Goal: Task Accomplishment & Management: Complete application form

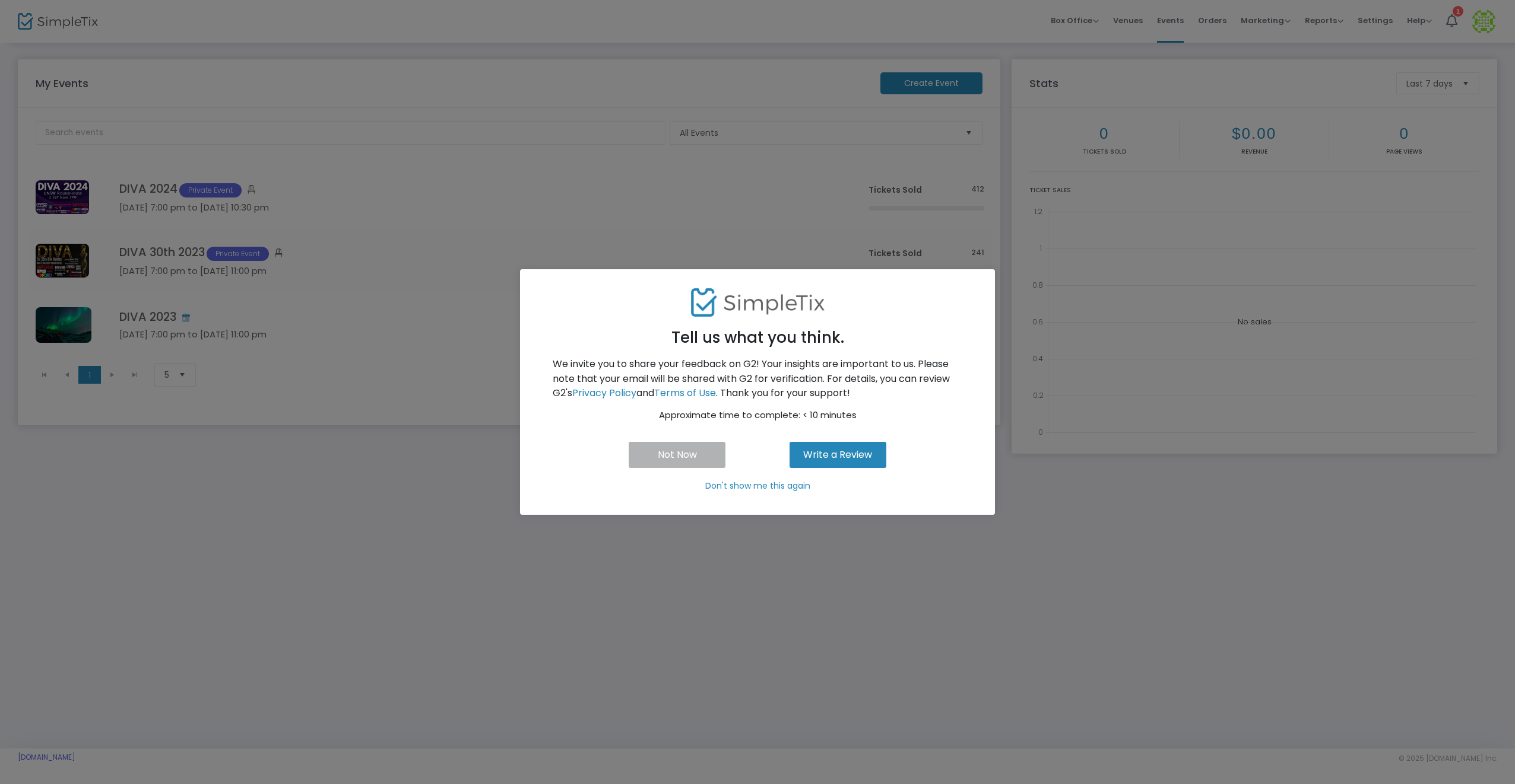
click at [733, 484] on p "Don't show me this again" at bounding box center [758, 486] width 445 height 12
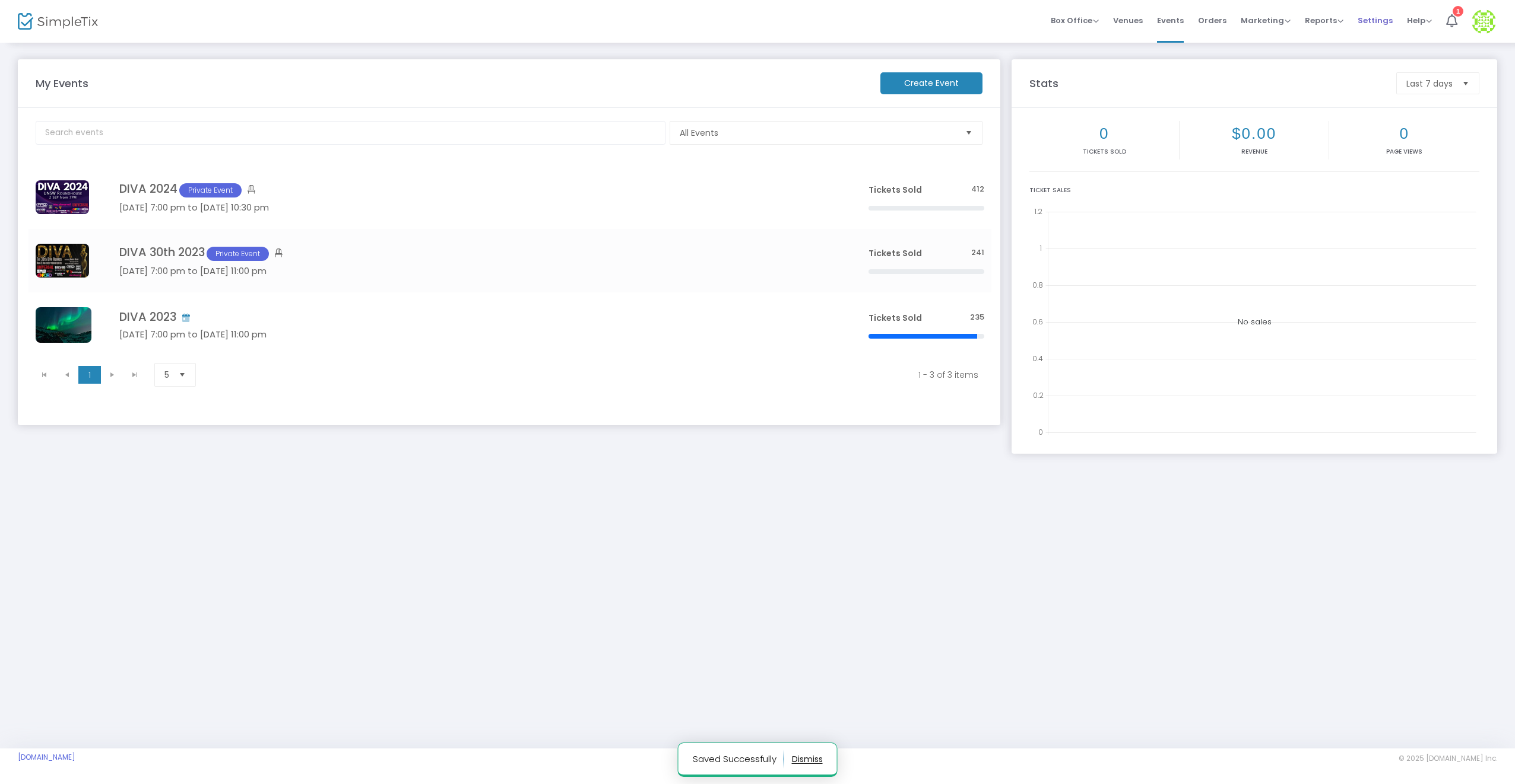
click at [1376, 19] on span "Settings" at bounding box center [1375, 20] width 35 height 30
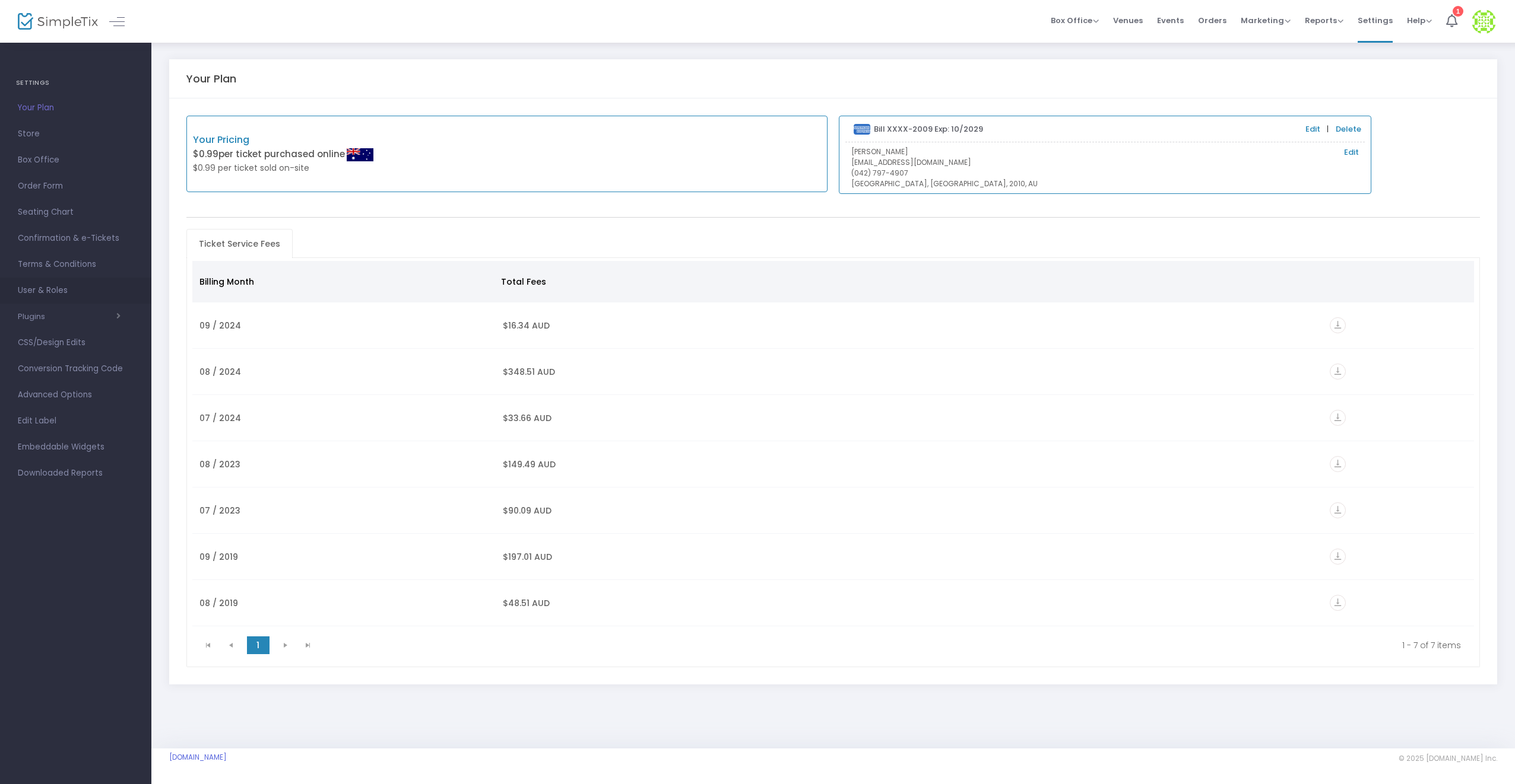
click at [40, 292] on span "User & Roles" at bounding box center [75, 291] width 116 height 16
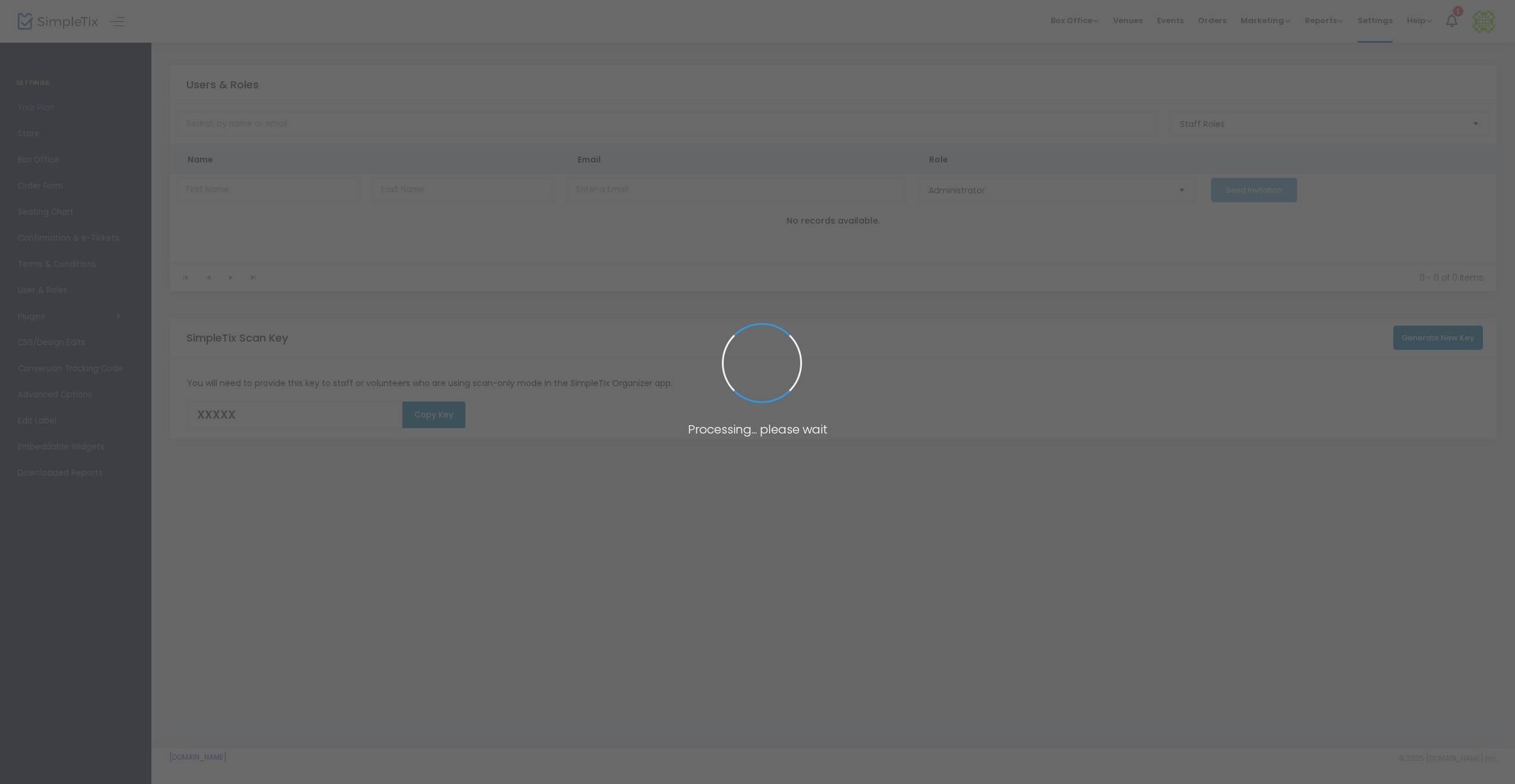
type input "UQA0I"
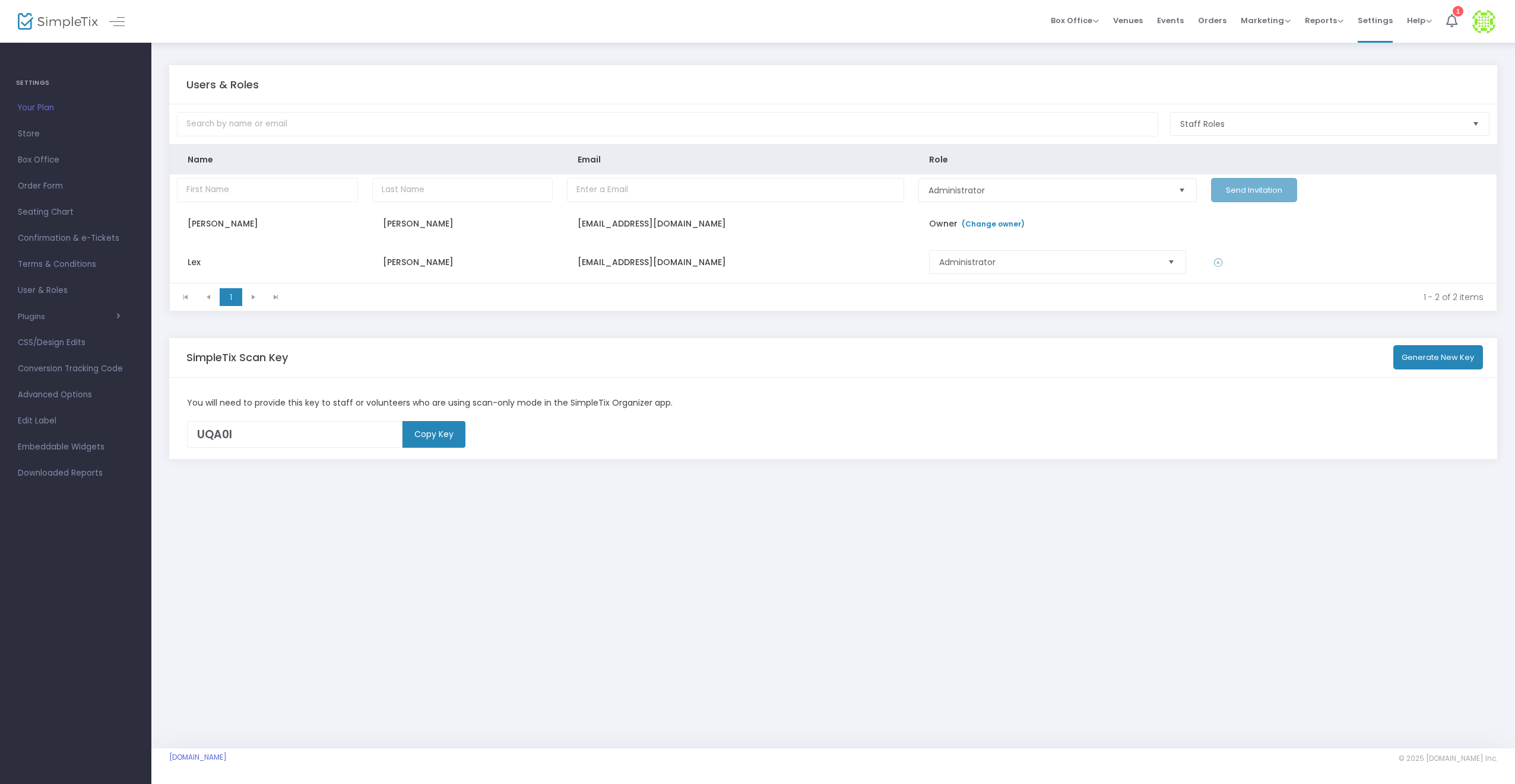
click at [810, 650] on div "Users & Roles Staff Roles Name Email Role Administrator Send Invitation Gregory…" at bounding box center [833, 395] width 1363 height 707
click at [40, 108] on span "Your Plan" at bounding box center [75, 108] width 116 height 16
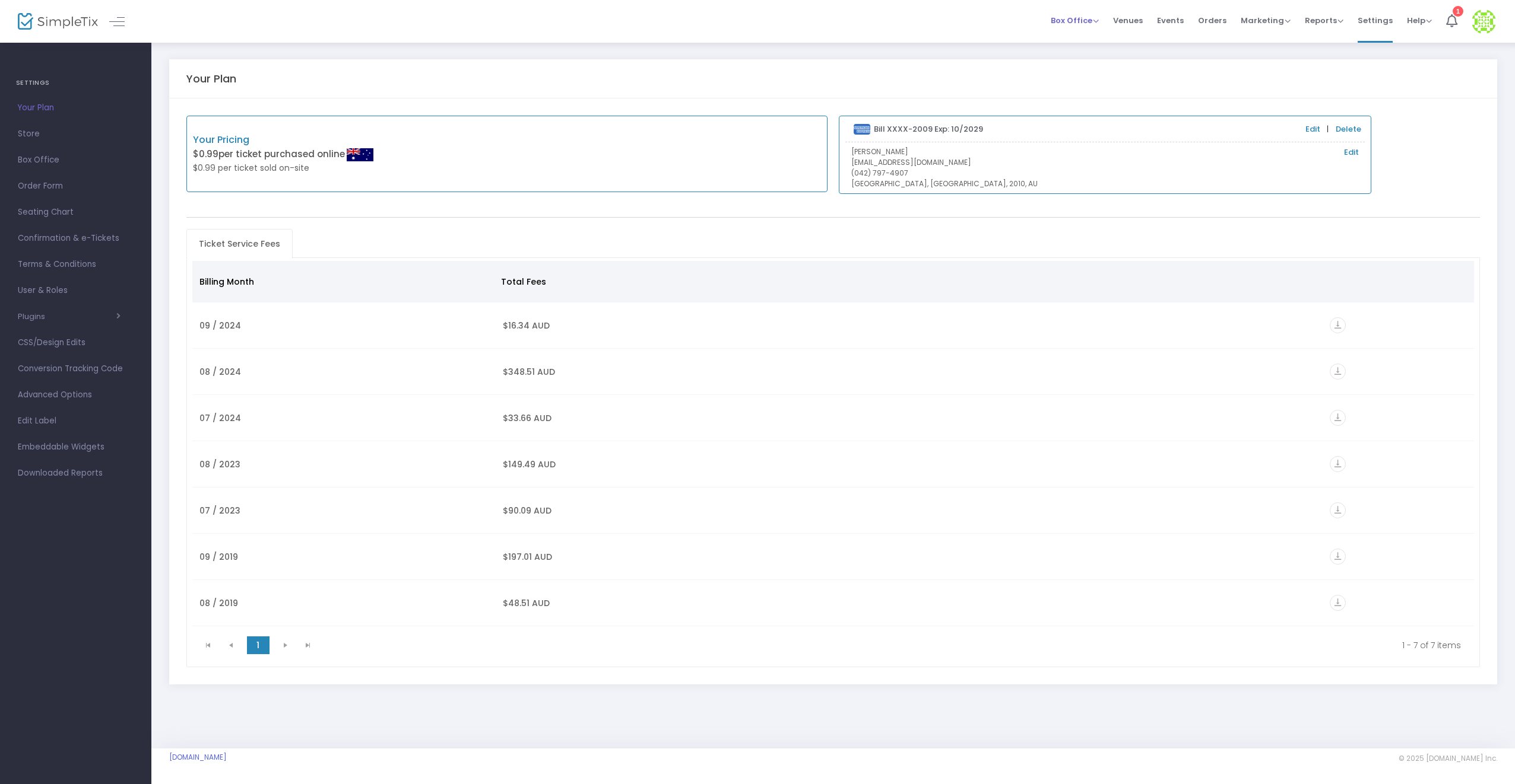
click at [1099, 22] on span "Box Office" at bounding box center [1075, 20] width 48 height 11
click at [980, 26] on div "Box Office Sell Tickets Bookings Sell Season Pass Venues Memberships Events Ord…" at bounding box center [833, 21] width 1363 height 43
click at [1182, 18] on span "Events" at bounding box center [1170, 20] width 27 height 30
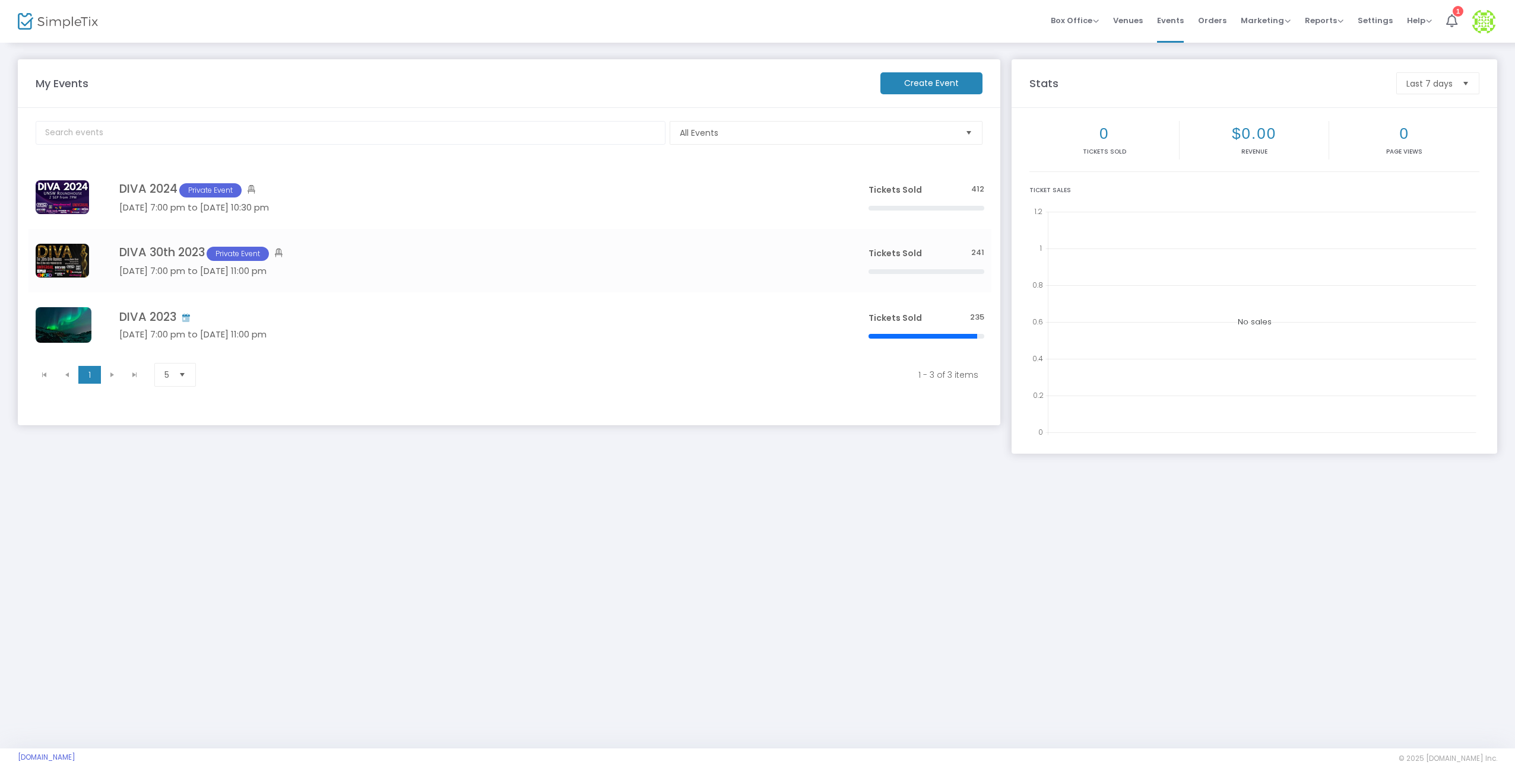
click at [934, 79] on m-button "Create Event" at bounding box center [931, 83] width 102 height 22
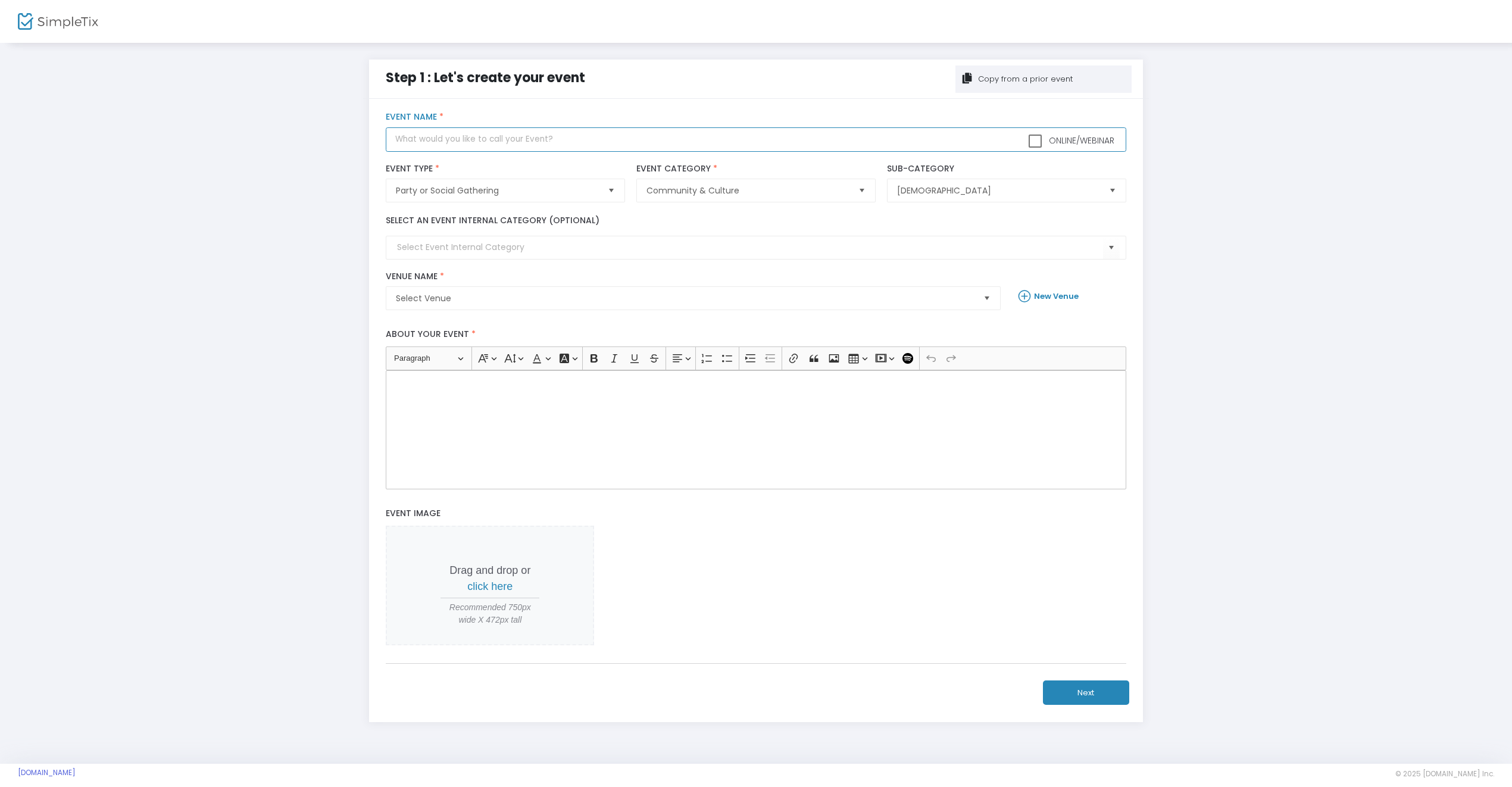
click at [469, 134] on input "text" at bounding box center [756, 140] width 740 height 24
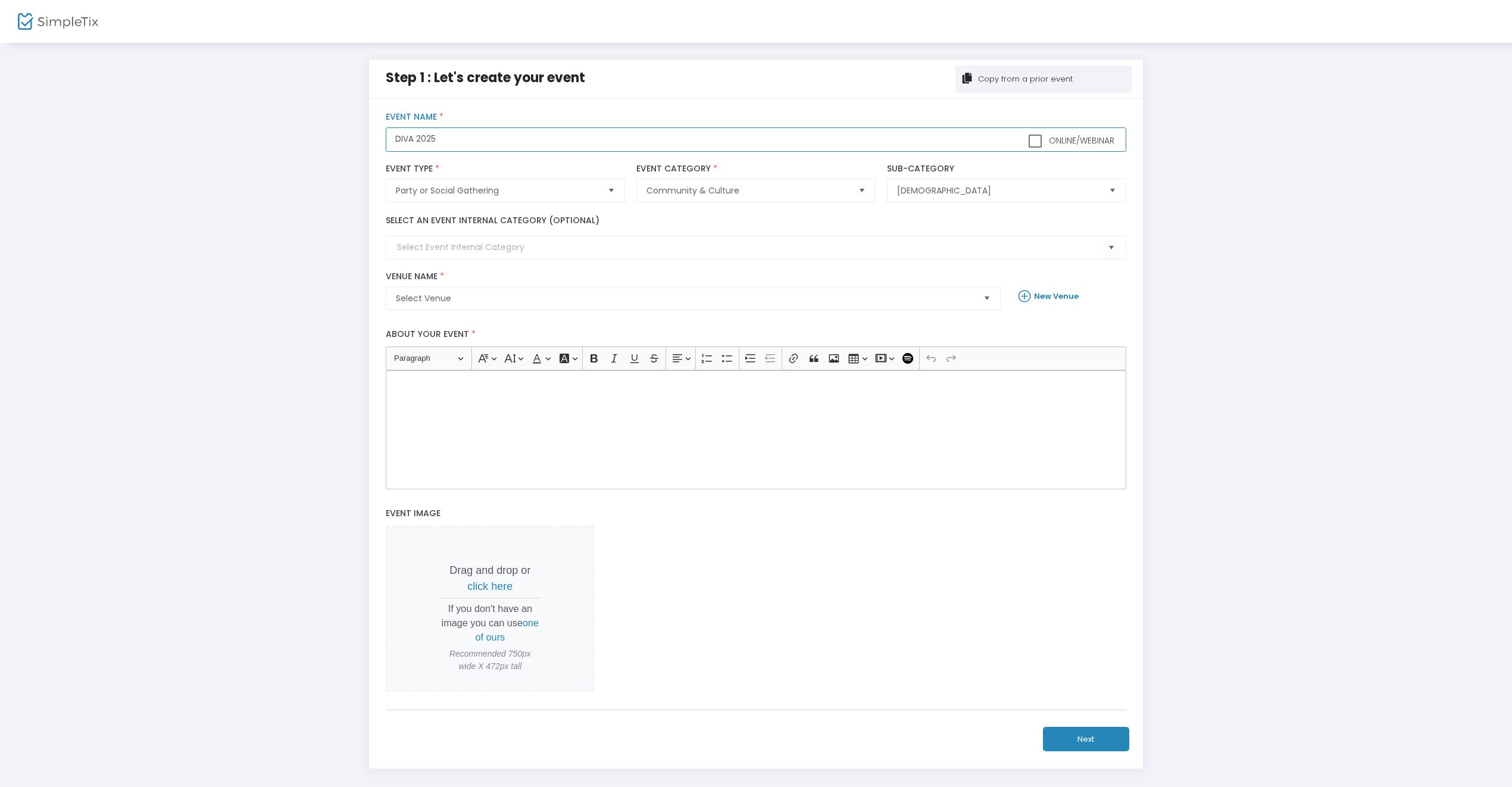
type input "DIVA 2025"
click at [474, 187] on span "Party or Social Gathering" at bounding box center [496, 190] width 202 height 12
click at [492, 289] on span "Party or Social Gathering" at bounding box center [448, 286] width 106 height 12
click at [455, 246] on input at bounding box center [750, 247] width 706 height 13
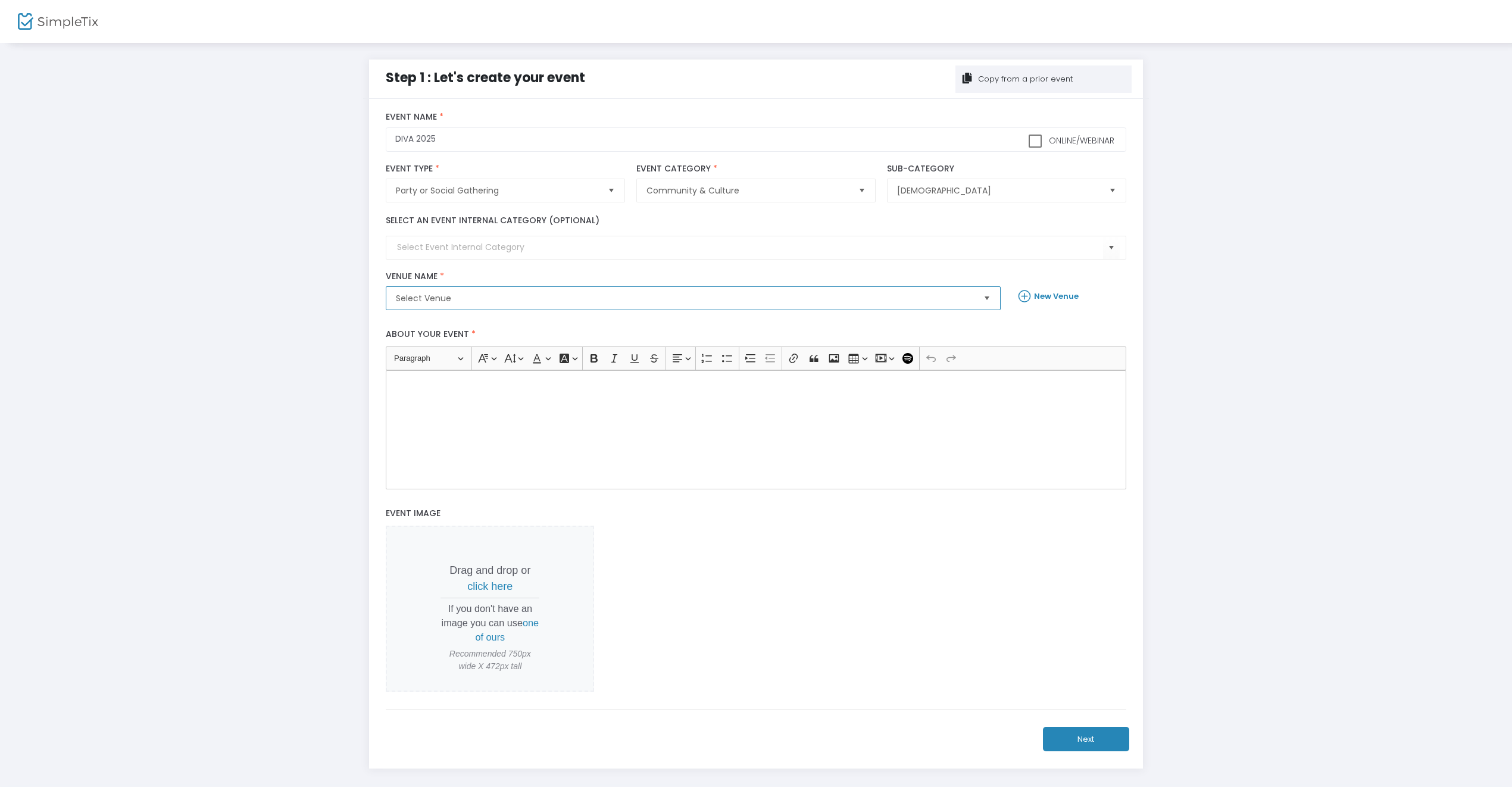
click at [455, 294] on span "Select Venue" at bounding box center [685, 298] width 578 height 12
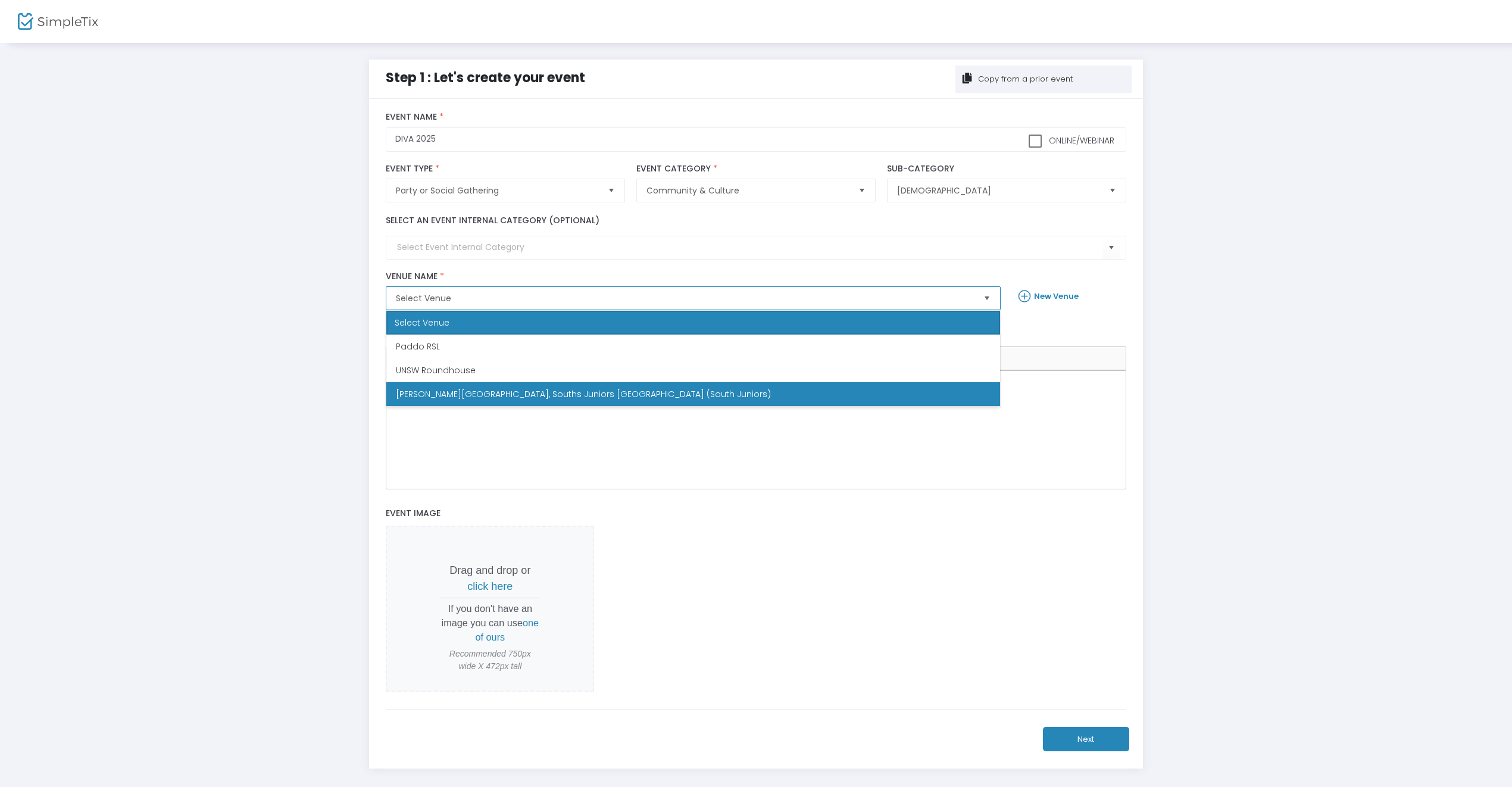
click at [414, 399] on span "Wintle Theatre, Souths Juniors Kingsford (South Juniors)" at bounding box center [583, 394] width 375 height 12
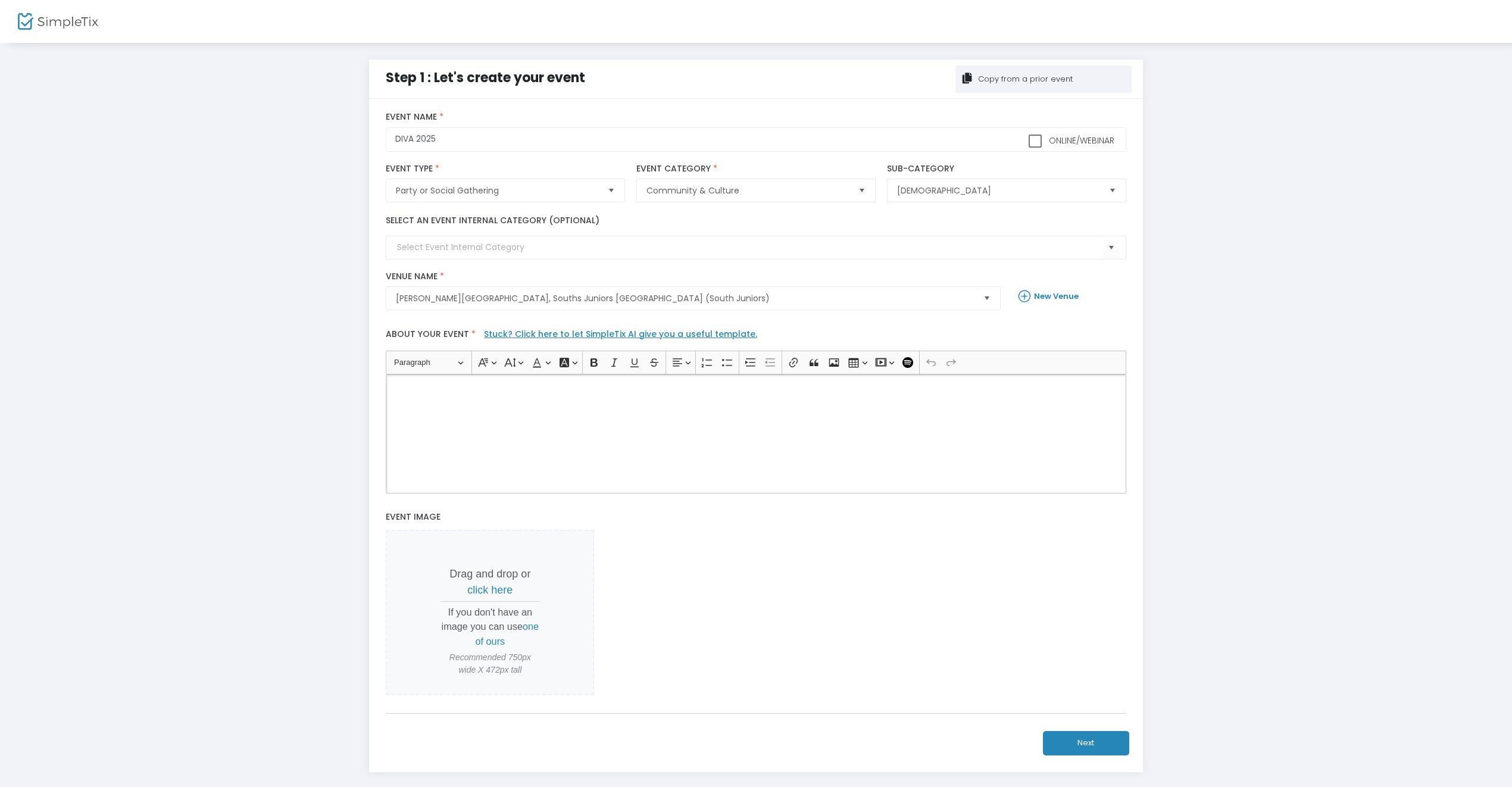
click at [494, 406] on div "Rich Text Editor, main" at bounding box center [756, 434] width 740 height 119
click at [495, 414] on div "Rich Text Editor, main" at bounding box center [756, 434] width 740 height 119
click at [489, 588] on span "click here" at bounding box center [490, 590] width 45 height 12
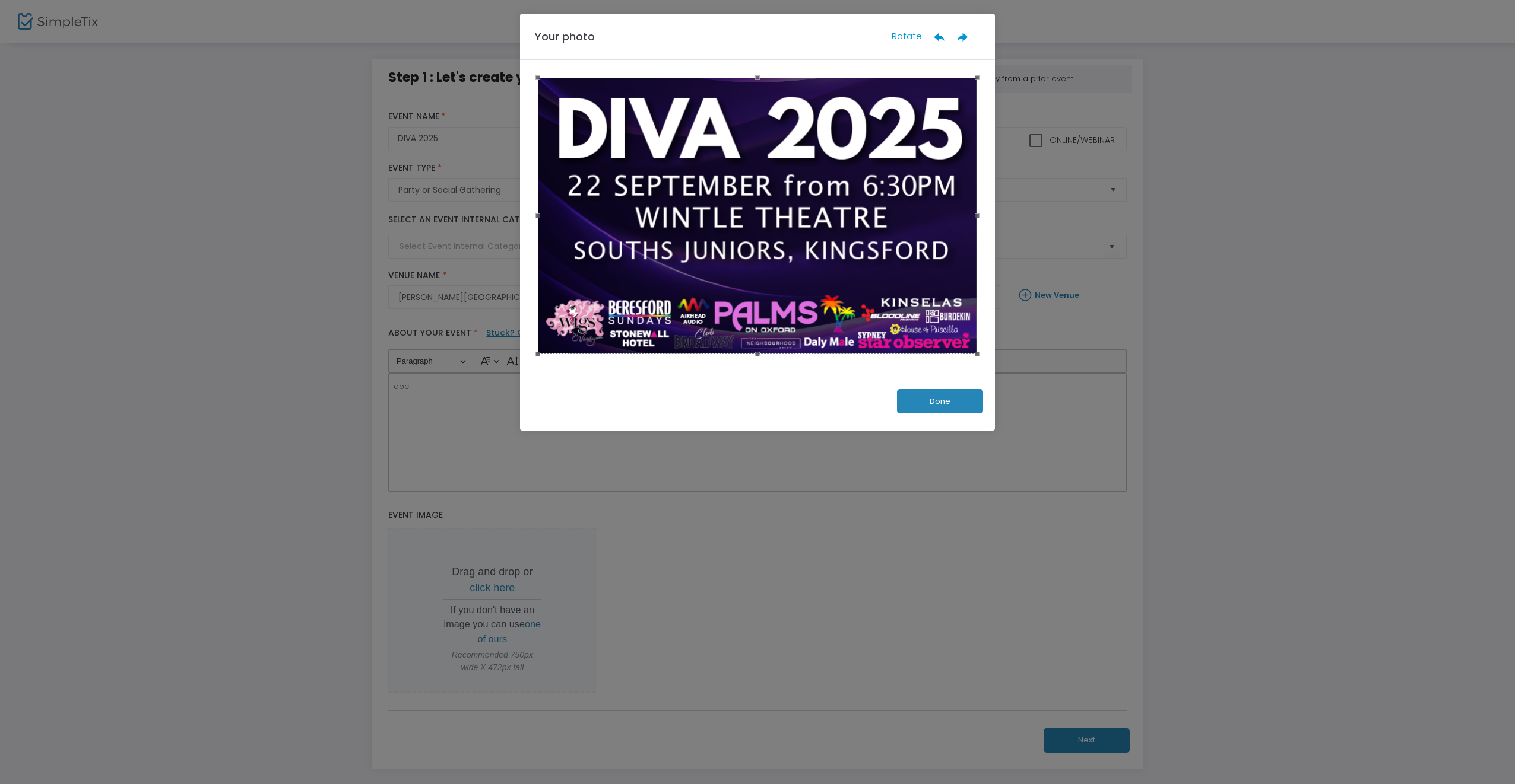
click at [946, 401] on button "Done" at bounding box center [939, 401] width 86 height 24
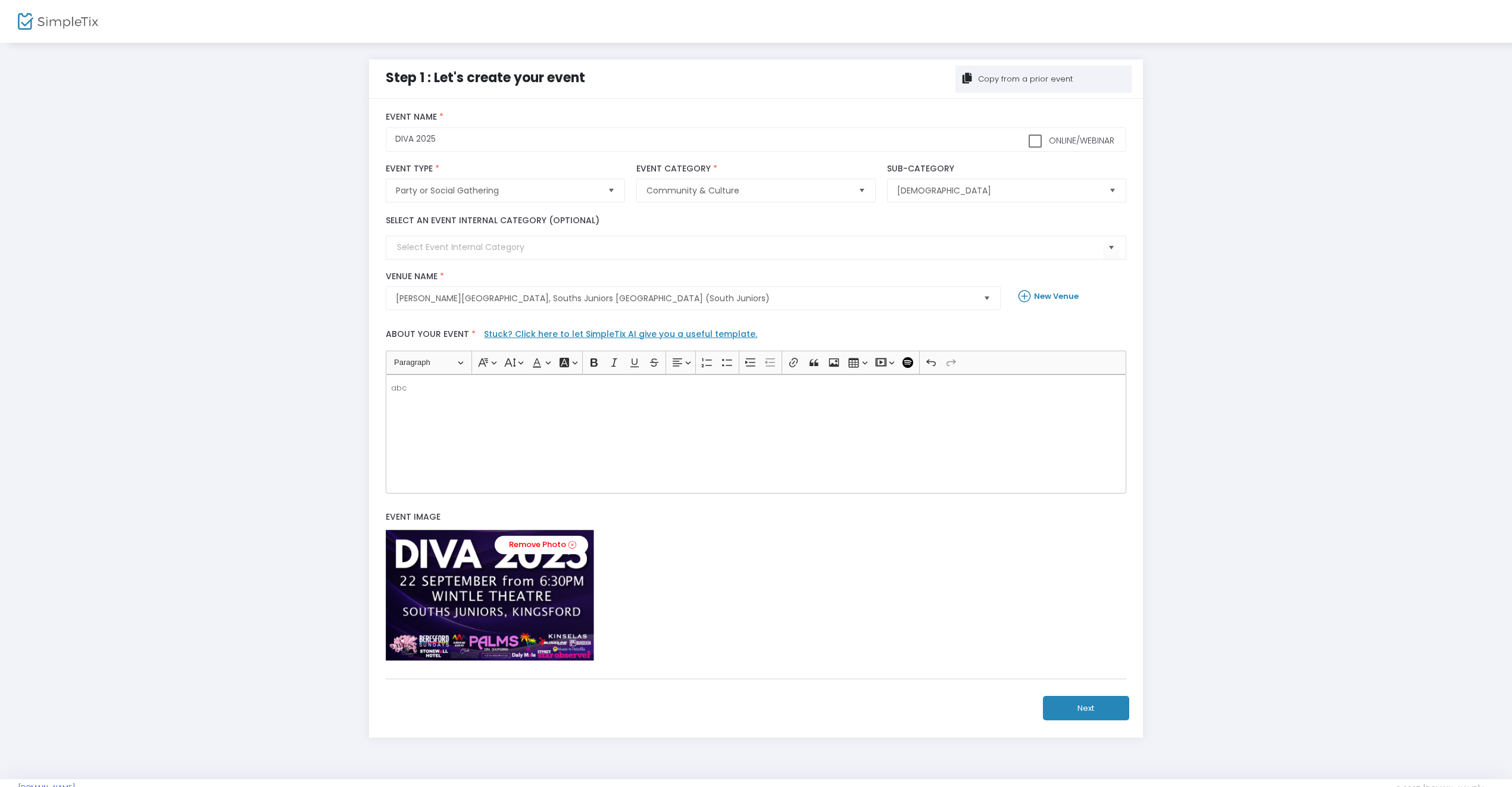
click at [650, 587] on div "Remove Photo" at bounding box center [756, 595] width 740 height 131
click at [1087, 709] on button "Next" at bounding box center [1085, 708] width 86 height 24
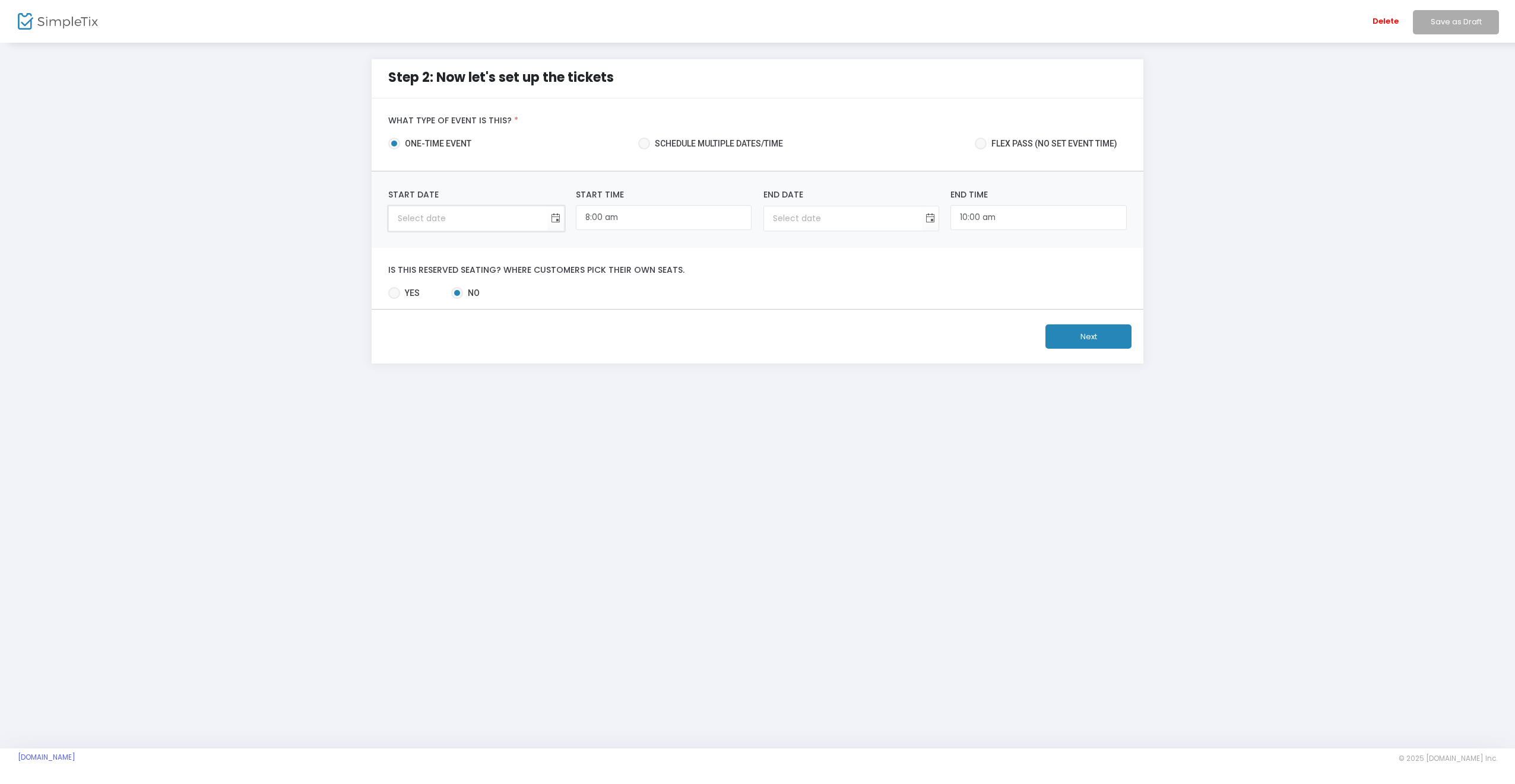
type input "day/month/year"
click at [435, 216] on input "day/month/year" at bounding box center [467, 218] width 158 height 24
click at [556, 217] on span "Toggle calendar" at bounding box center [555, 218] width 20 height 20
click at [470, 245] on span "August 2025" at bounding box center [461, 245] width 42 height 18
click at [455, 331] on span "Sep" at bounding box center [454, 329] width 28 height 28
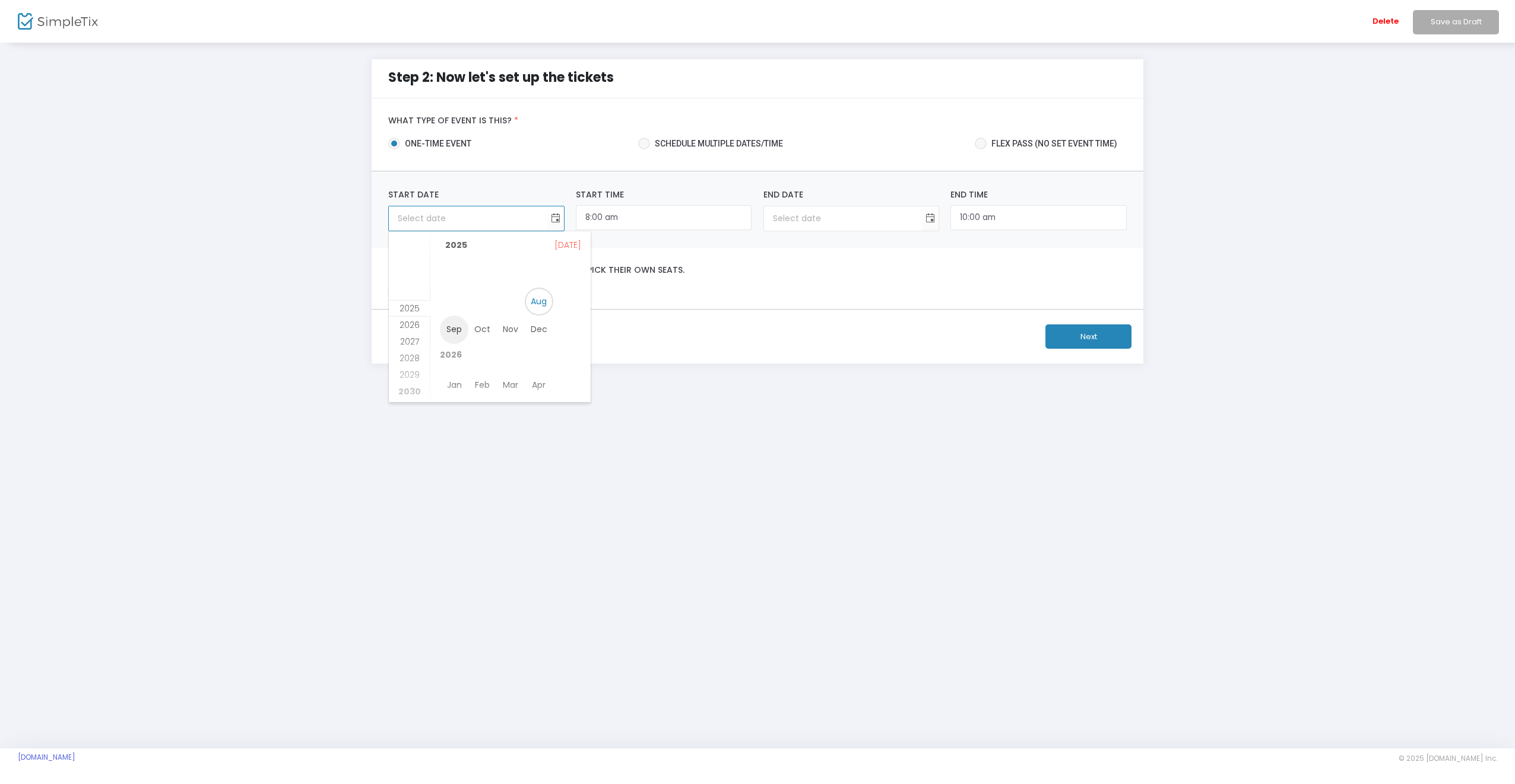
scroll to position [153, 0]
click at [470, 356] on span "22" at bounding box center [470, 356] width 20 height 20
type input "22/9/2025"
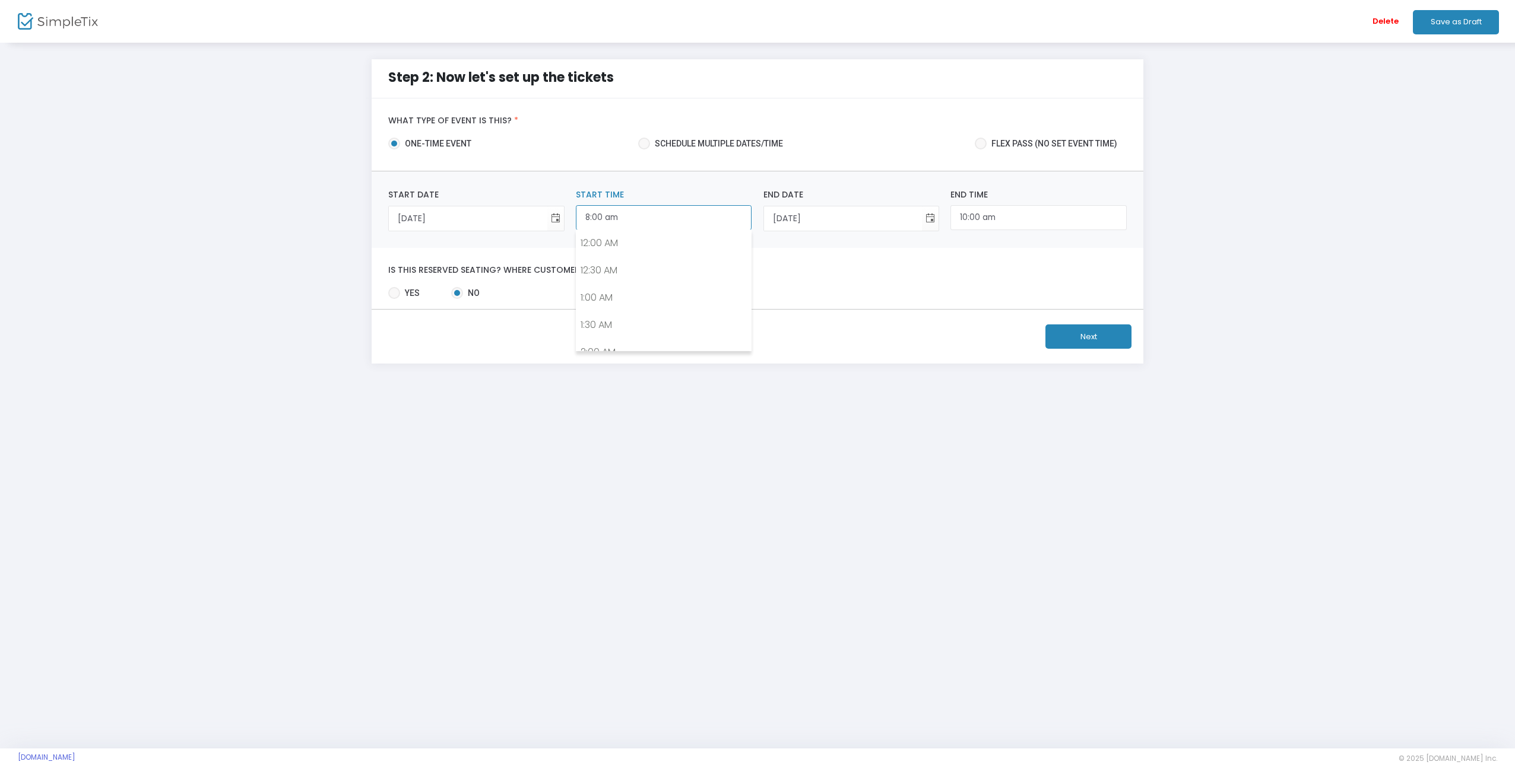
click at [680, 217] on input "8:00 am" at bounding box center [664, 218] width 176 height 26
click at [648, 264] on link "6:30 PM" at bounding box center [664, 277] width 175 height 28
type input "6:30 pm"
click at [826, 220] on input "22/9/2025" at bounding box center [843, 218] width 158 height 24
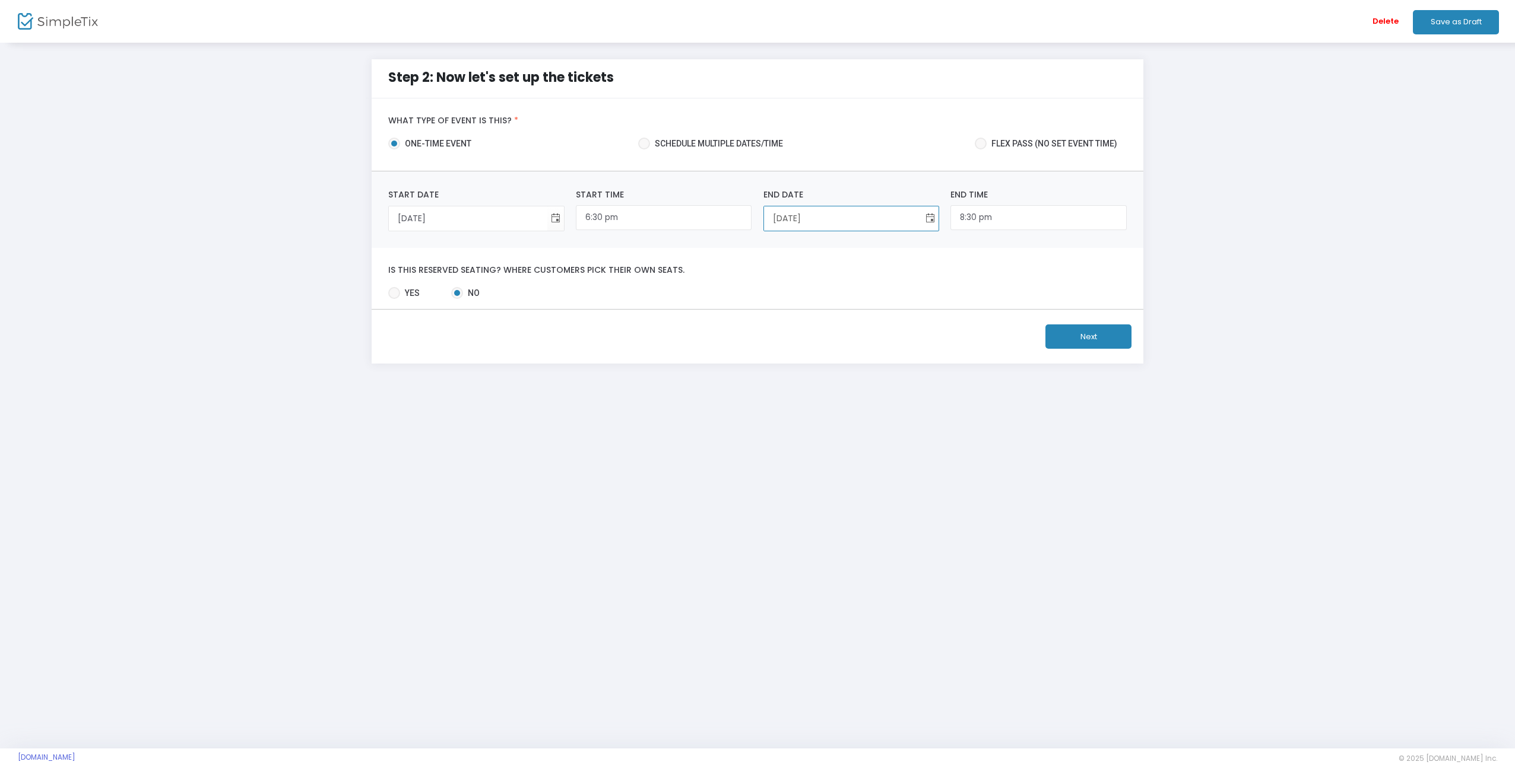
click at [928, 219] on span "Toggle calendar" at bounding box center [930, 218] width 20 height 20
click at [975, 217] on input "8:30 pm" at bounding box center [1038, 218] width 176 height 26
click at [1006, 289] on link "10:30 PM" at bounding box center [1038, 302] width 175 height 28
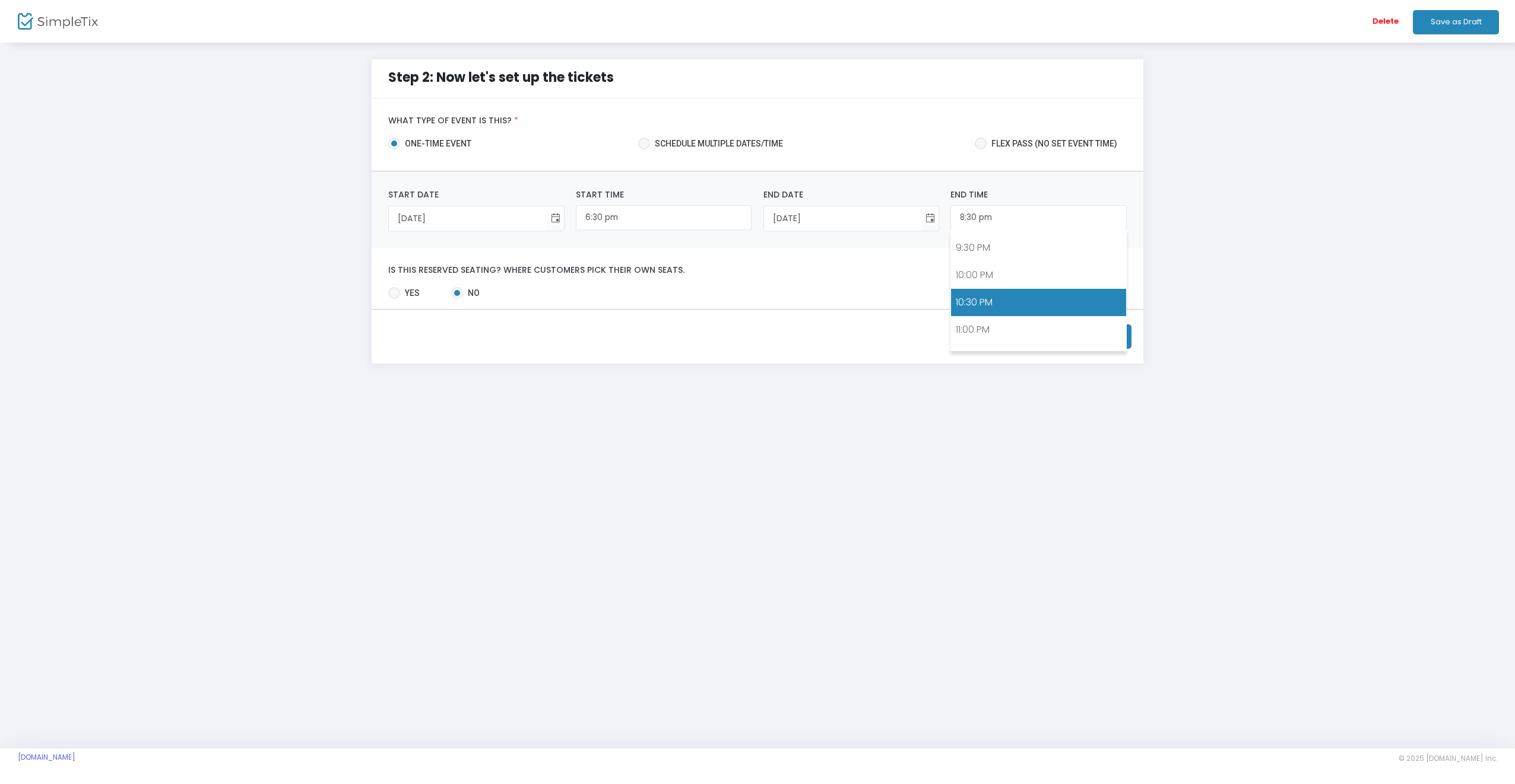
type input "10:30 pm"
click at [395, 291] on span at bounding box center [394, 293] width 12 height 12
click at [394, 299] on input "Yes" at bounding box center [394, 299] width 1 height 1
radio input "true"
click at [1077, 333] on button "Next" at bounding box center [1088, 337] width 86 height 24
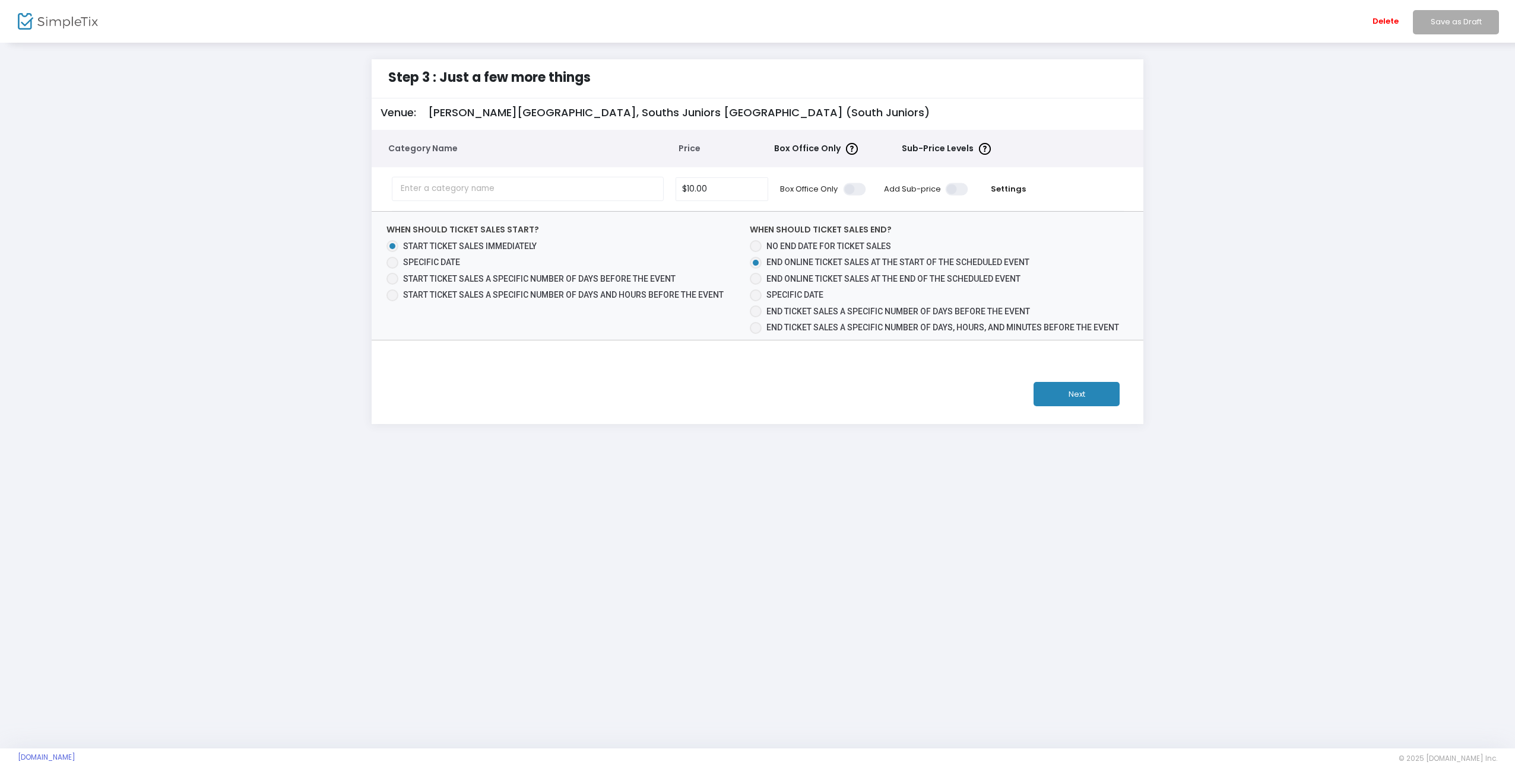
click at [393, 264] on span at bounding box center [393, 263] width 12 height 12
click at [393, 269] on input "Specific Date" at bounding box center [392, 269] width 1 height 1
radio input "true"
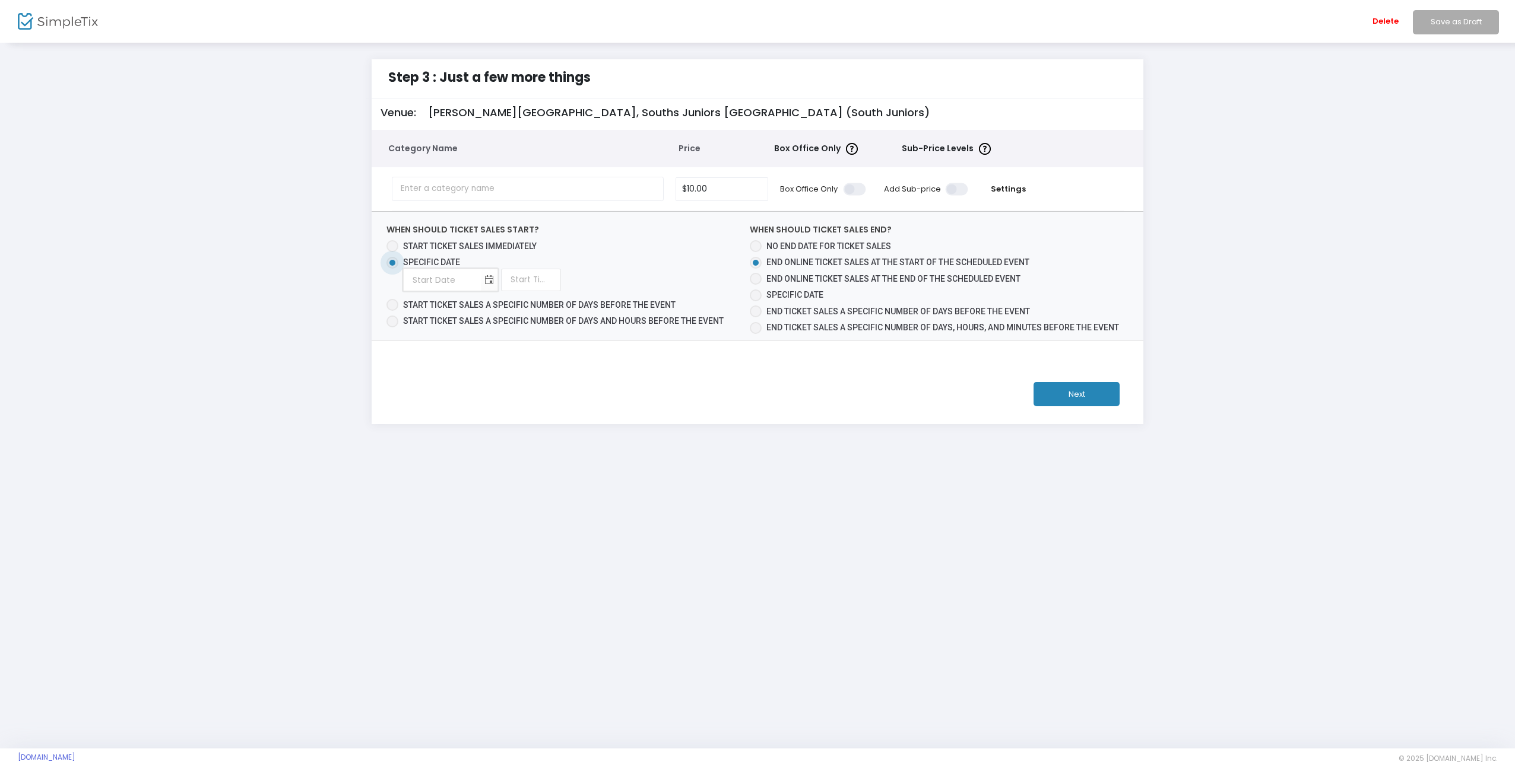
type input "day/month/year"
click at [454, 279] on input "day/month/year" at bounding box center [442, 280] width 77 height 24
click at [488, 280] on span "Toggle calendar" at bounding box center [489, 280] width 20 height 20
click at [564, 396] on span "15" at bounding box center [565, 397] width 20 height 20
type input "15/8/2025"
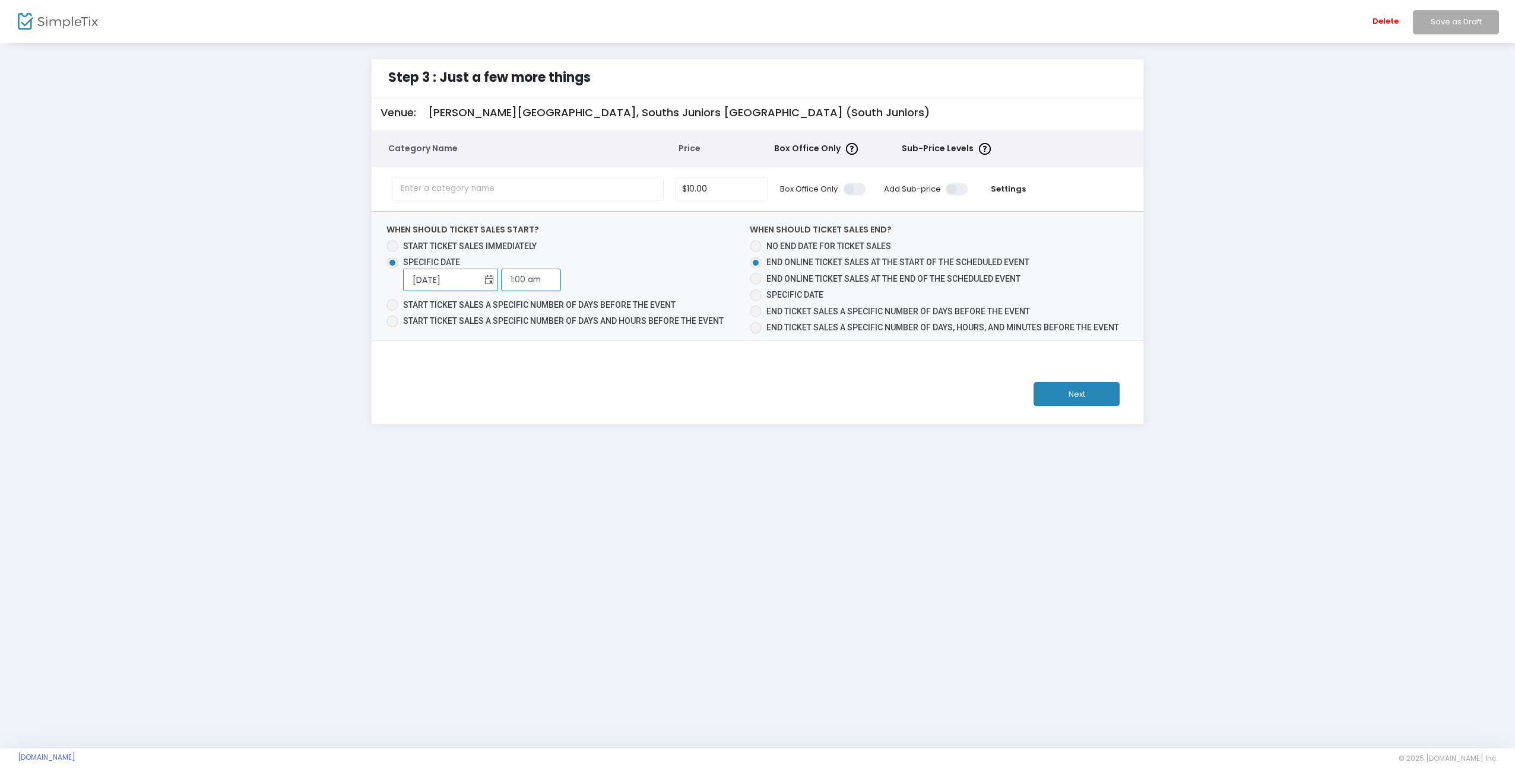
click at [523, 278] on input "1:00 am" at bounding box center [530, 280] width 60 height 22
click at [523, 346] on link "12:00 PM" at bounding box center [531, 360] width 59 height 28
type input "12:00 pm"
click at [1079, 394] on button "Next" at bounding box center [1076, 394] width 86 height 24
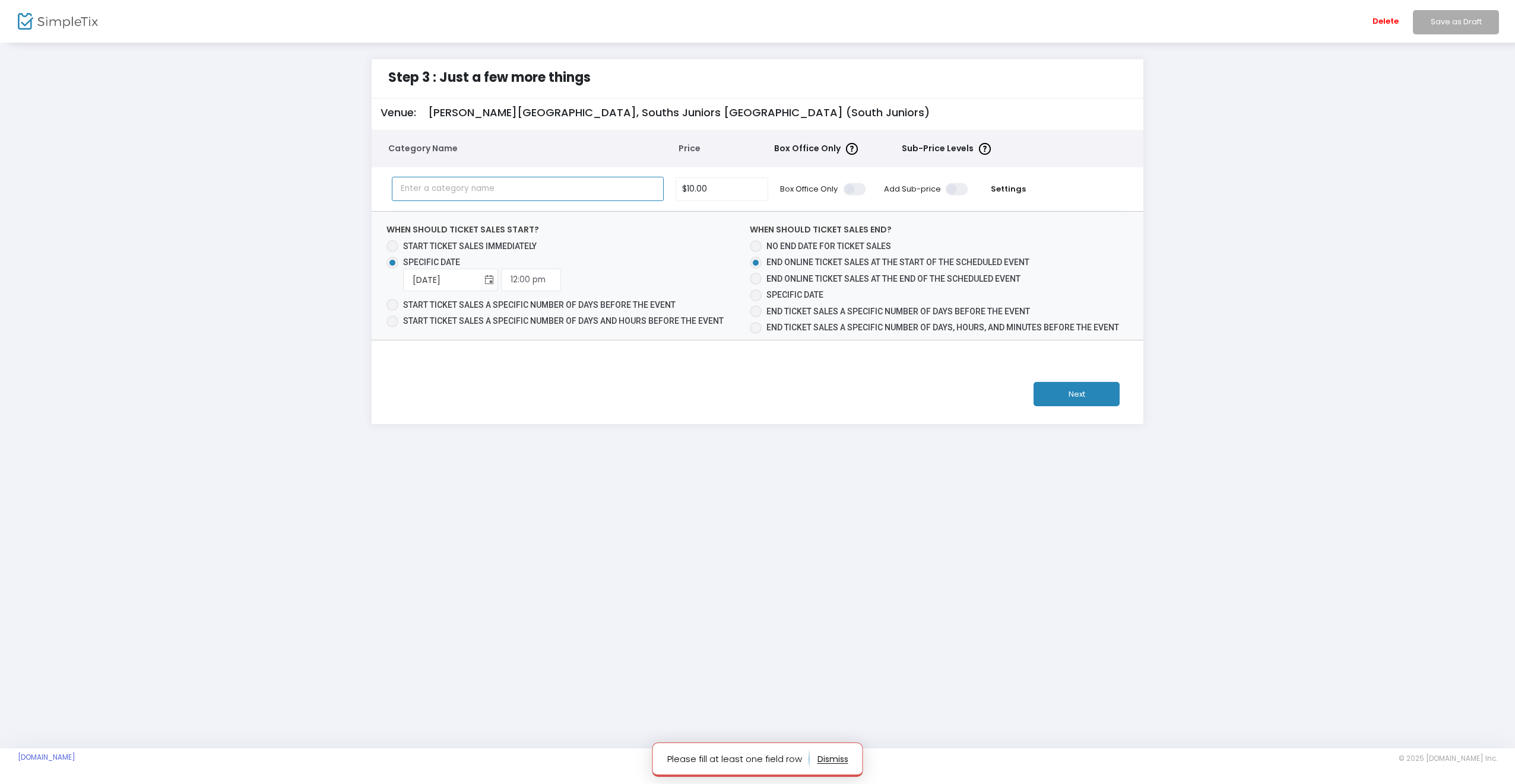
click at [461, 187] on input "text" at bounding box center [528, 188] width 272 height 24
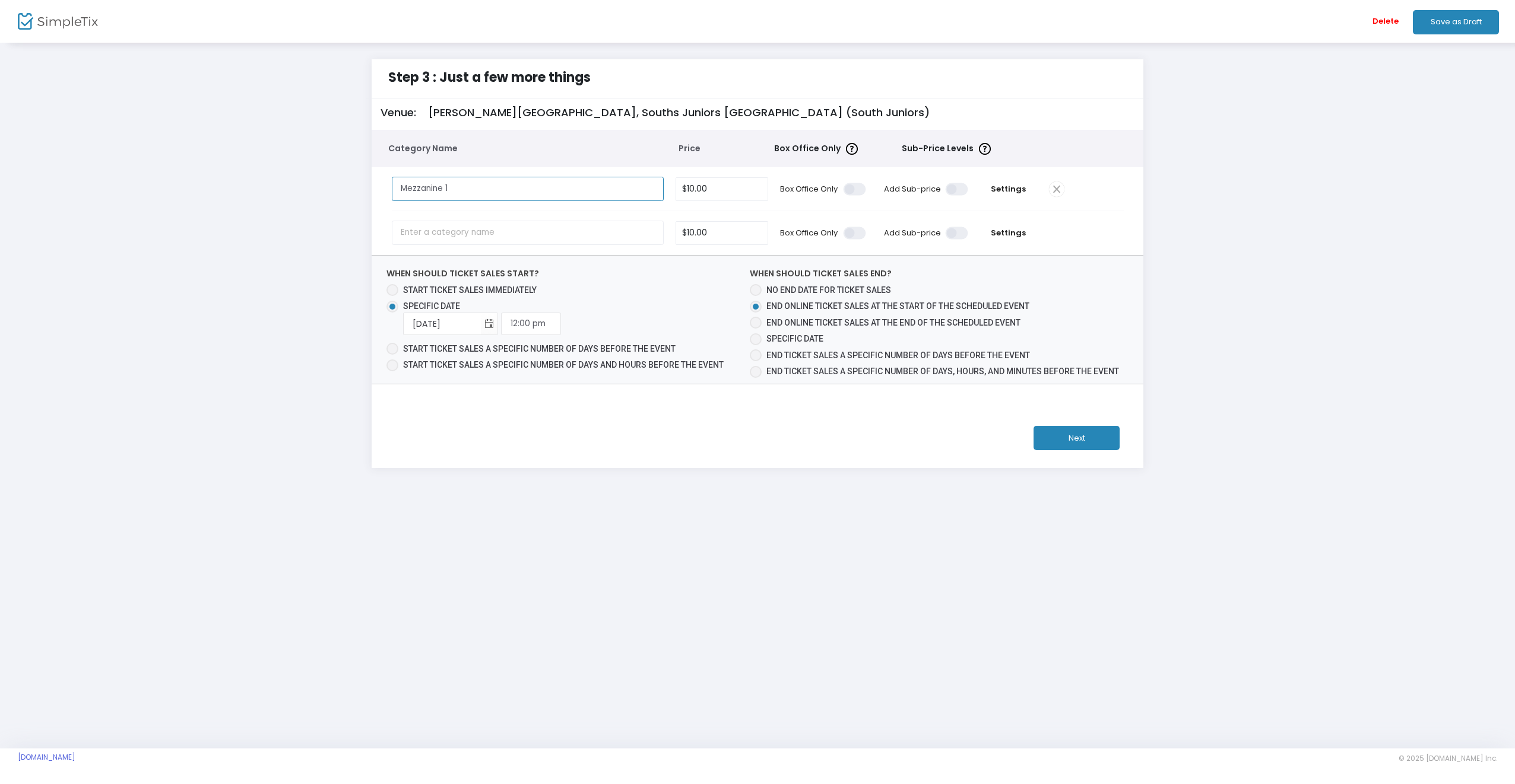
type input "Mezzanine 1"
drag, startPoint x: 730, startPoint y: 189, endPoint x: 634, endPoint y: 190, distance: 96.0
click at [640, 192] on tr "Mezzanine 1 Required. 10 Box Office Only Add Sub-price Settings" at bounding box center [758, 189] width 760 height 44
click at [696, 183] on input "10" at bounding box center [721, 189] width 91 height 22
click at [704, 186] on input "10" at bounding box center [721, 189] width 91 height 22
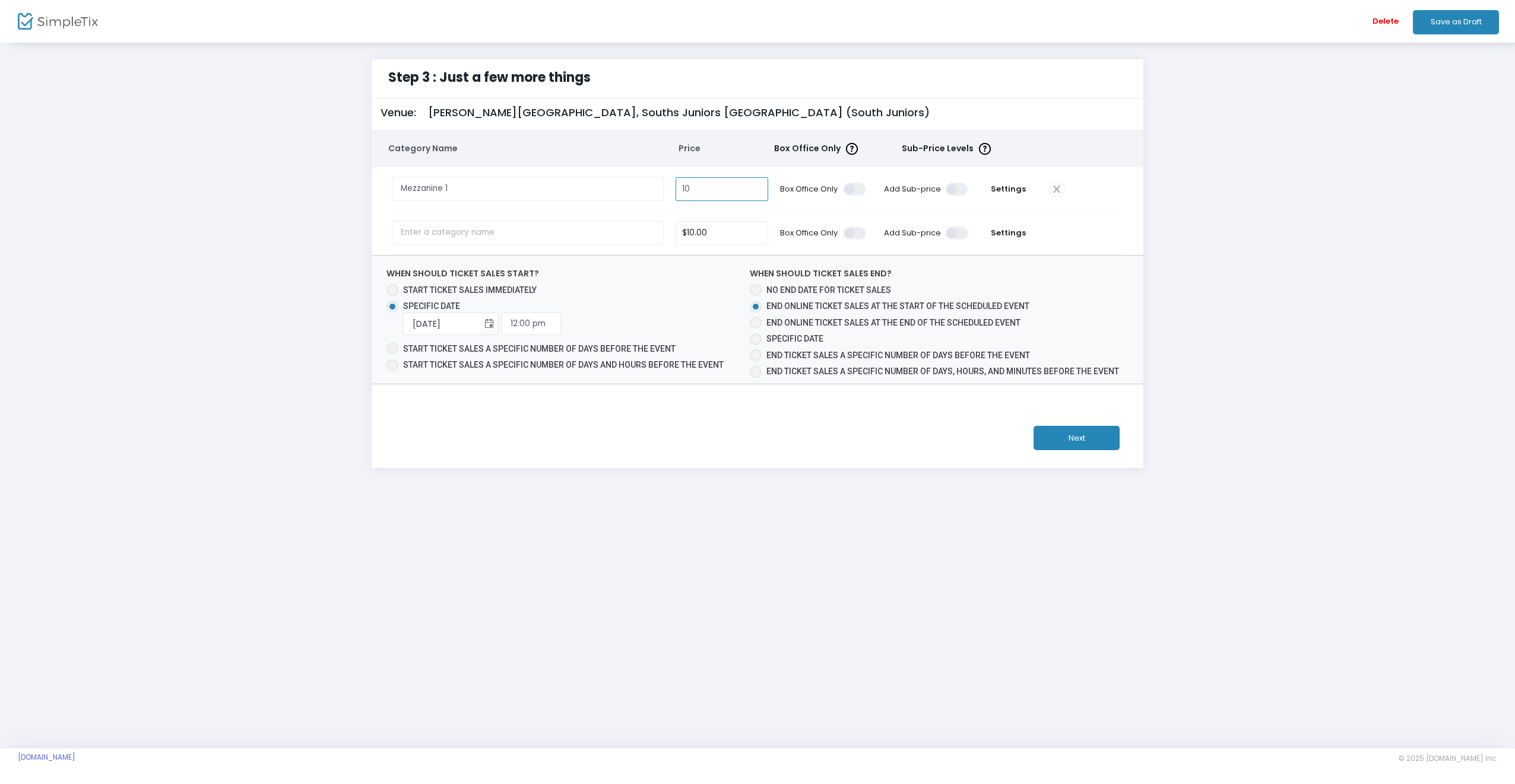
type input "1"
type input "$84.95"
click at [586, 235] on input "text" at bounding box center [528, 232] width 272 height 24
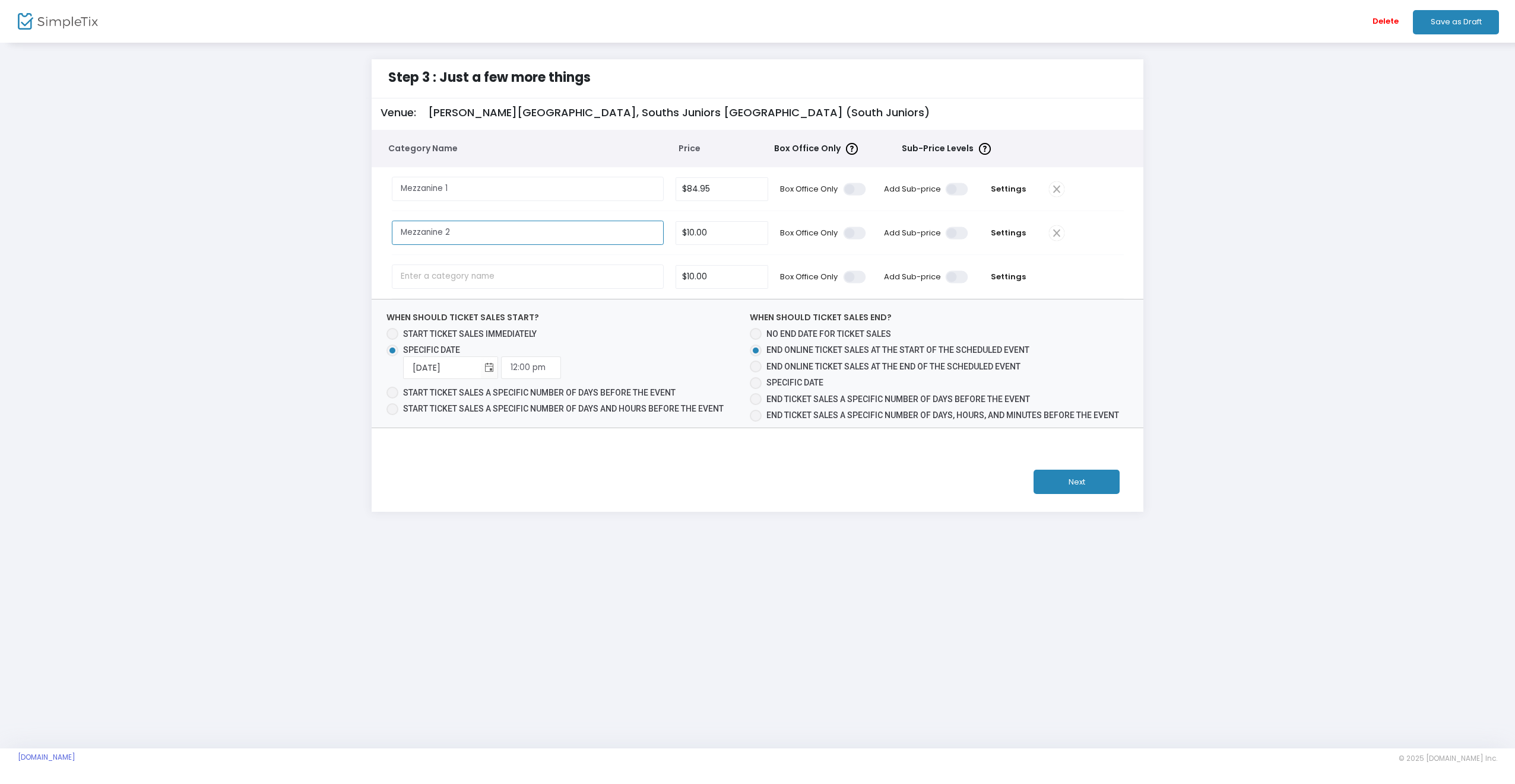
type input "Mezzanine 2"
type input "10"
type input "Mezzanine 210"
type input "$0.00"
type input "Mezzanine 210"
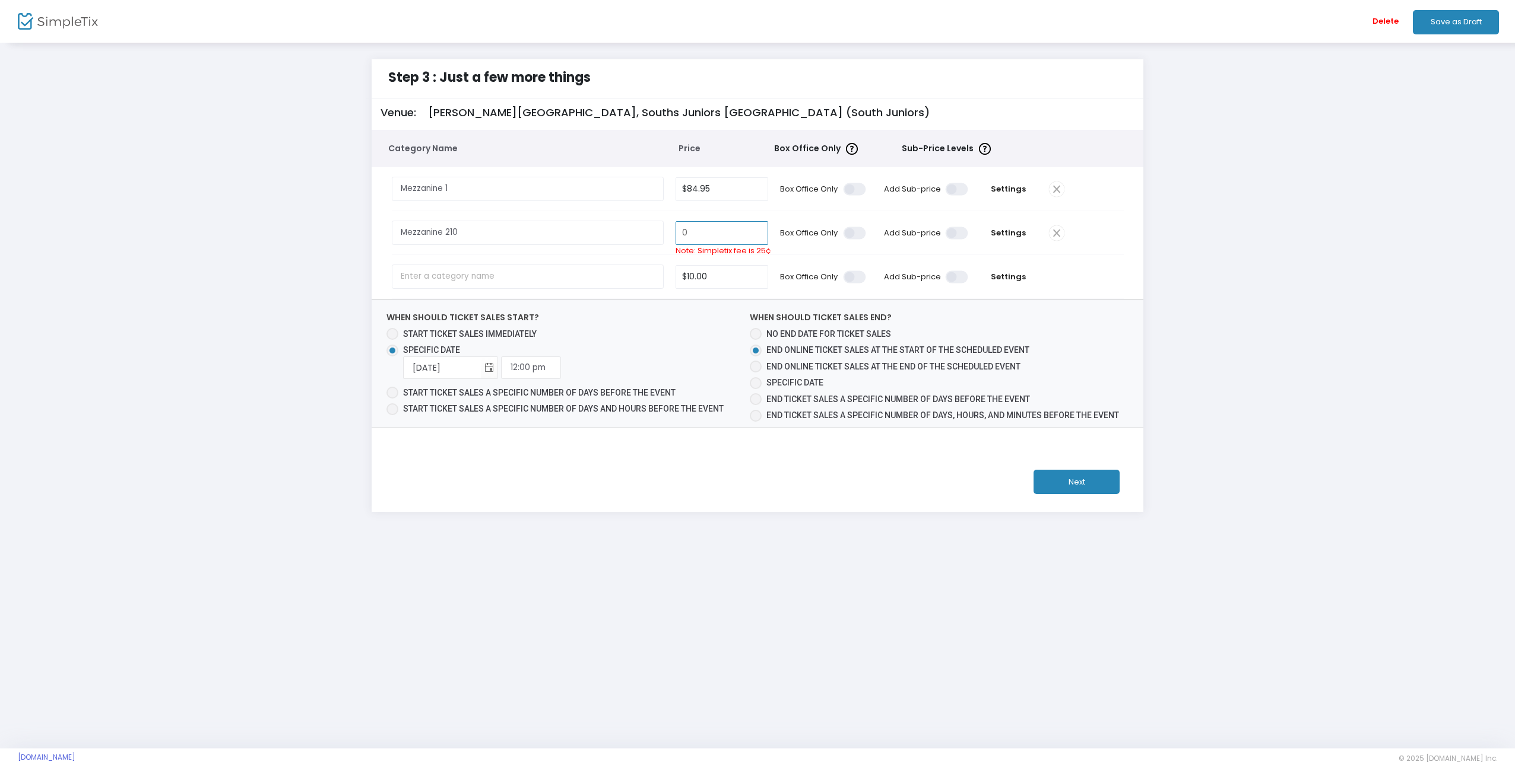
click at [719, 226] on input "0" at bounding box center [721, 233] width 91 height 22
type input "$84.95"
click at [461, 277] on input "text" at bounding box center [528, 276] width 272 height 24
click at [477, 231] on input "Mezzanine 210" at bounding box center [528, 232] width 272 height 24
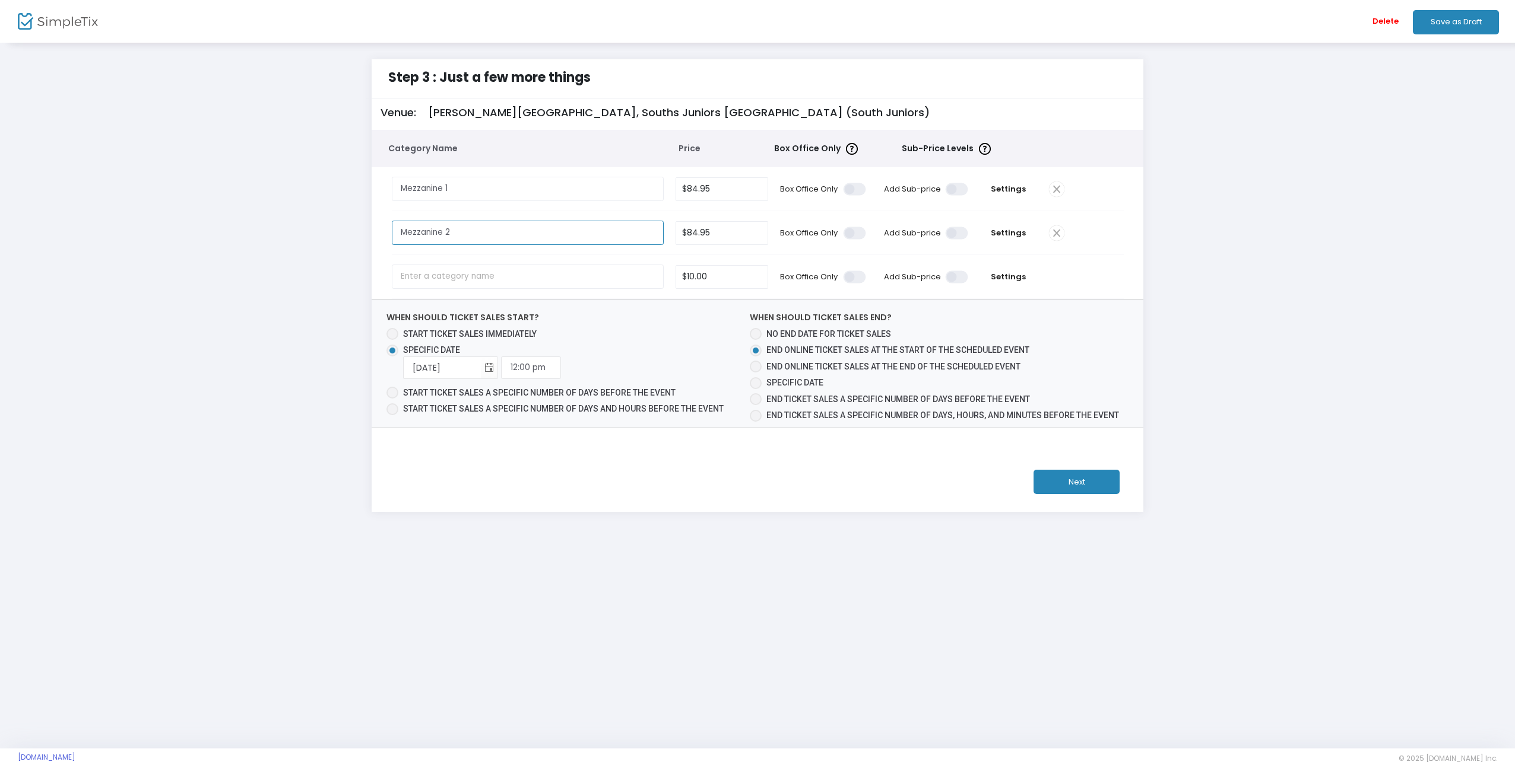
type input "Mezzanine 2"
click at [486, 272] on input "text" at bounding box center [528, 276] width 272 height 24
click at [464, 274] on input "text" at bounding box center [528, 276] width 272 height 24
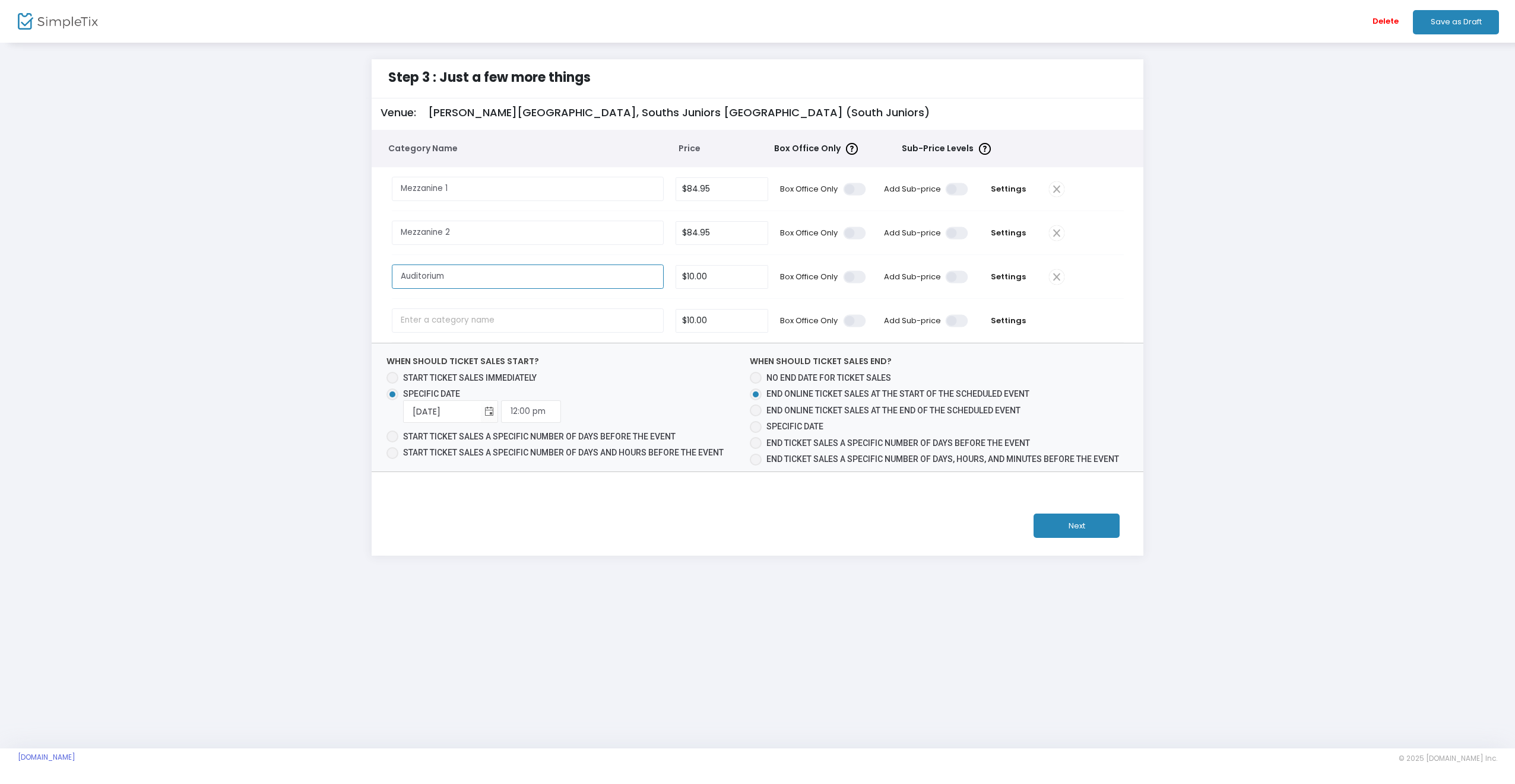
type input "Auditorium"
type input "$134.95"
click at [1337, 304] on div "Step 3 : Just a few more things Venue: Wintle Theatre, Souths Juniors Kingsford…" at bounding box center [757, 307] width 1479 height 497
click at [495, 191] on input "Mezzanine 1" at bounding box center [528, 188] width 272 height 24
type input "Mezzanine"
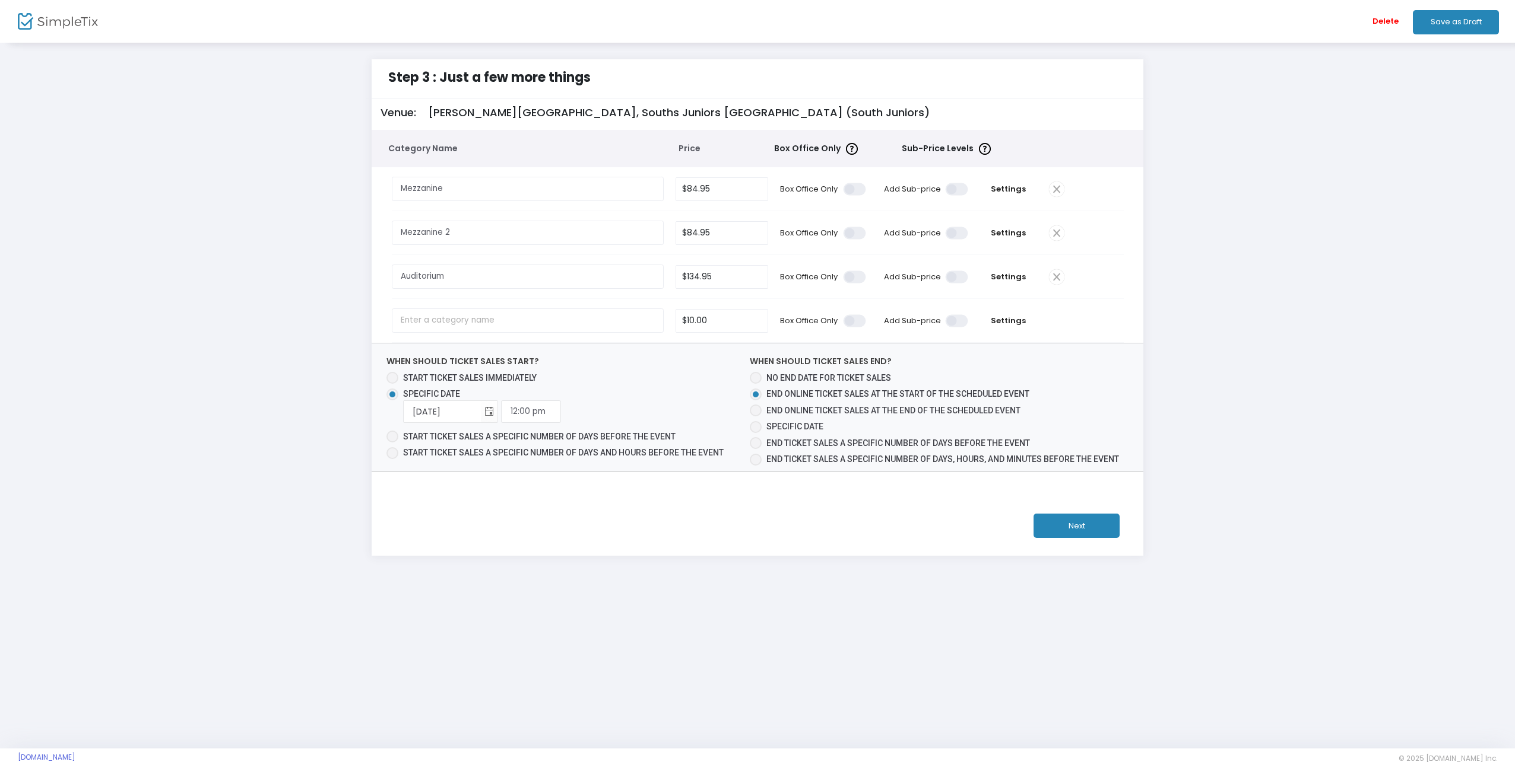
click at [1057, 229] on span at bounding box center [1057, 234] width 16 height 16
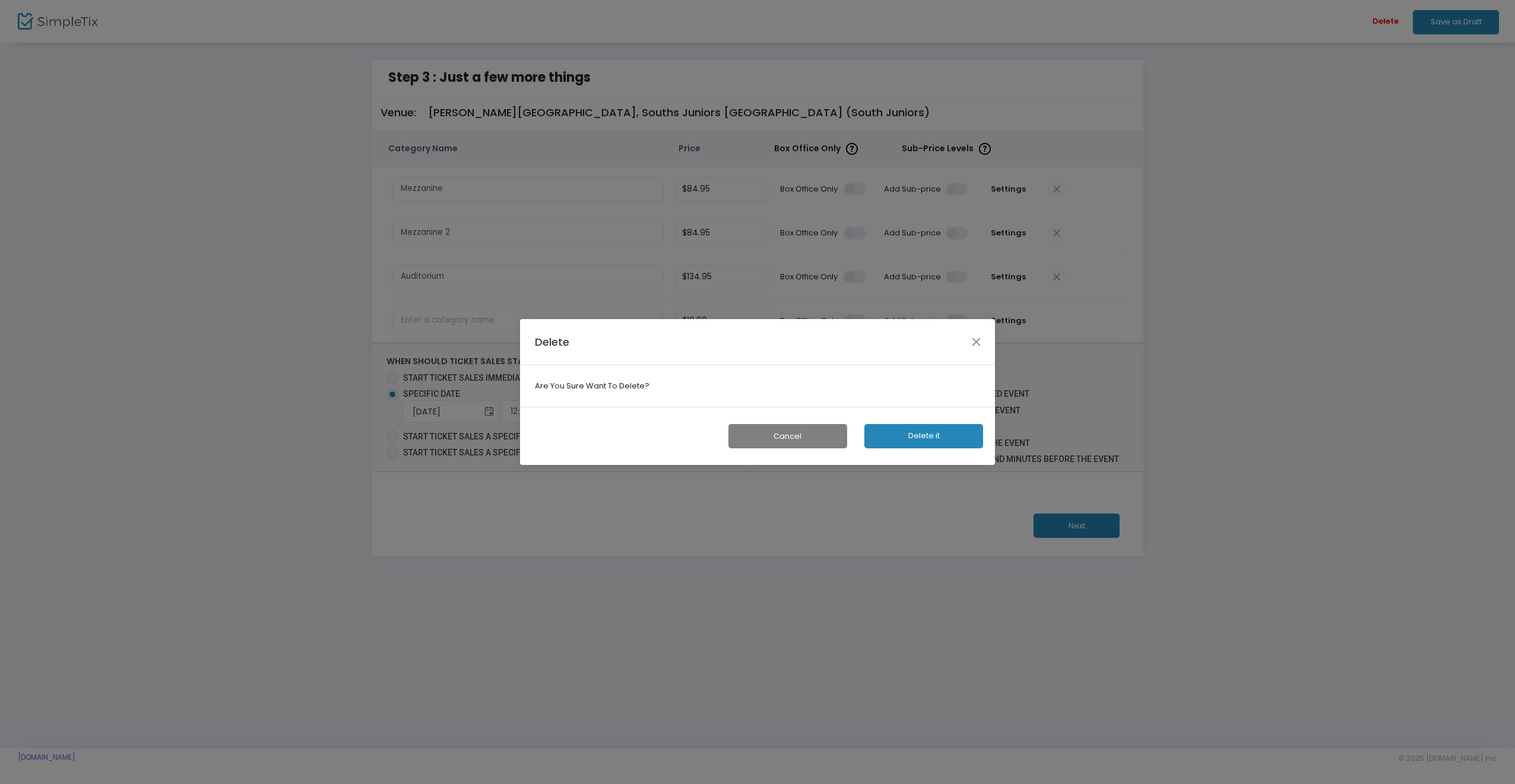
click at [913, 432] on button "Delete it" at bounding box center [924, 436] width 119 height 24
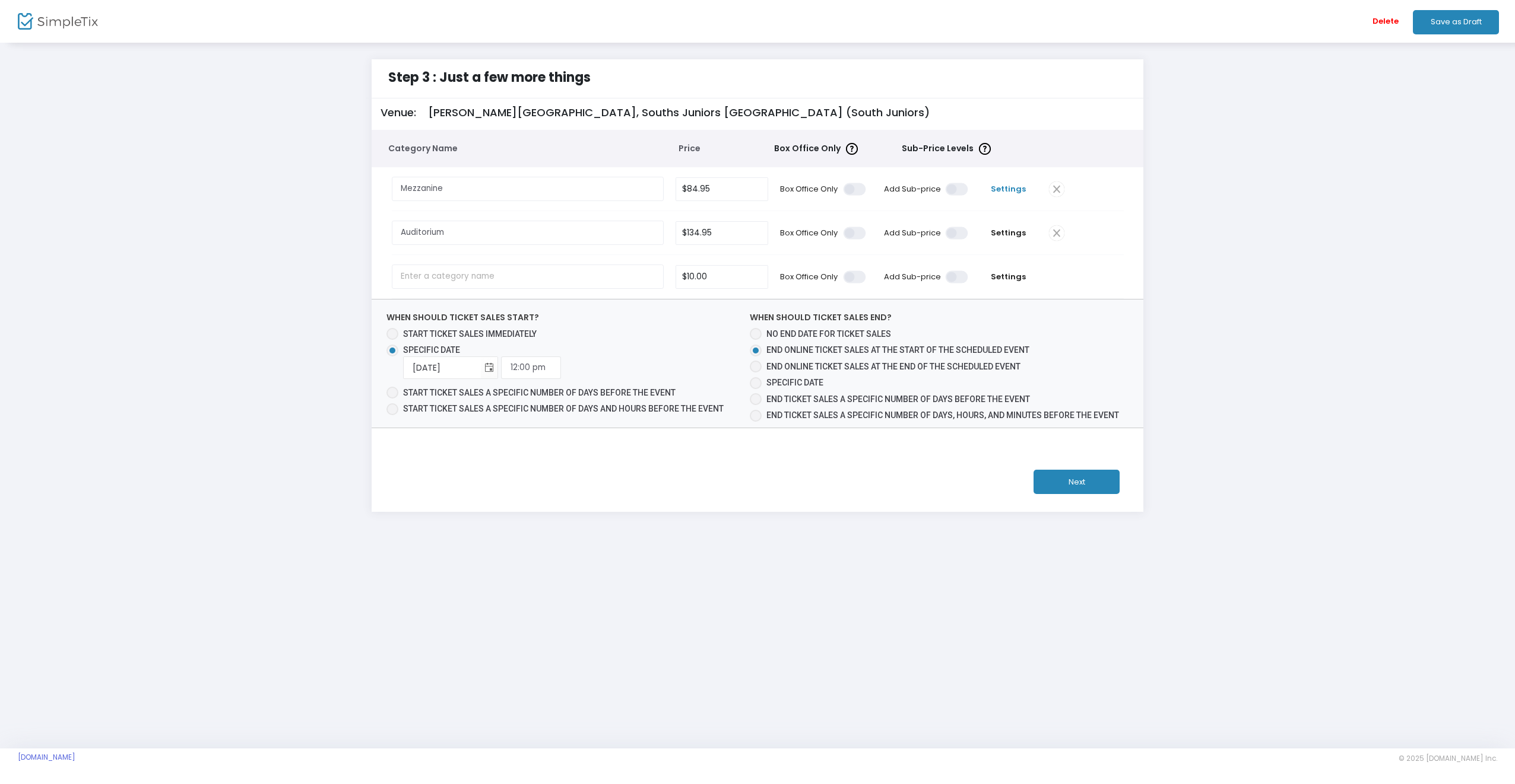
click at [1015, 184] on span "Settings" at bounding box center [1008, 189] width 57 height 12
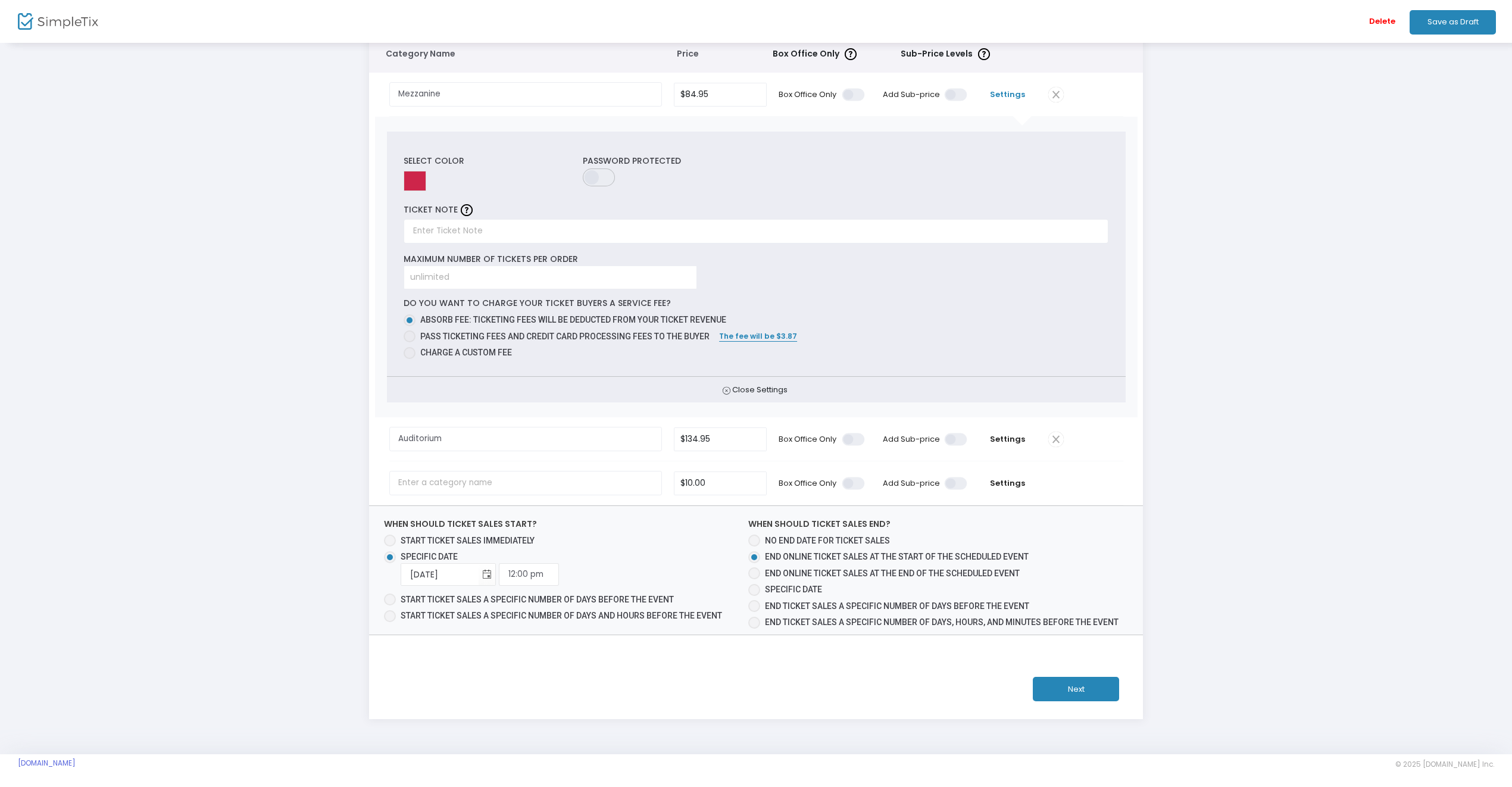
scroll to position [0, 0]
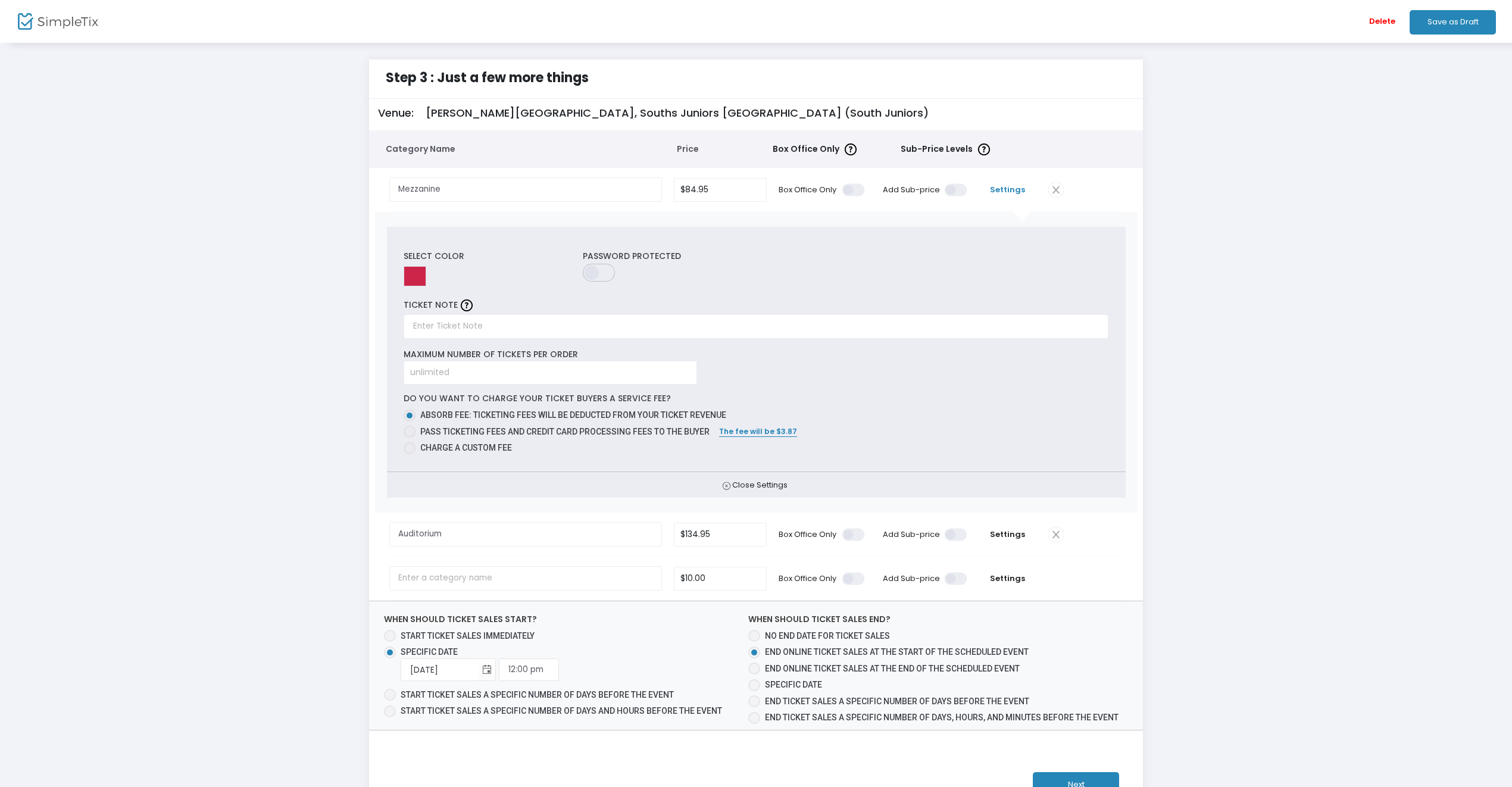
click at [1056, 189] on span at bounding box center [1056, 190] width 16 height 16
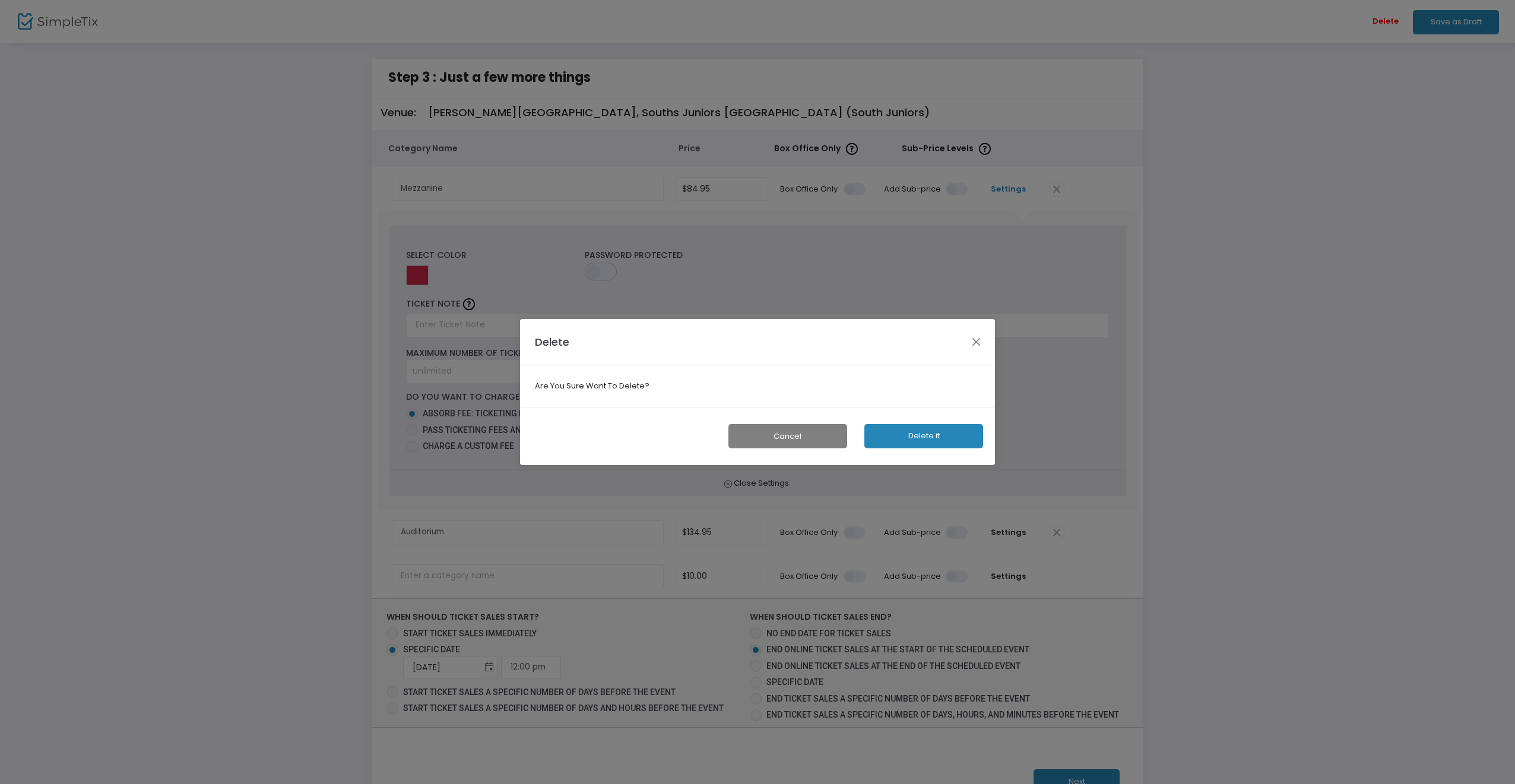
click at [781, 437] on button "Cancel" at bounding box center [788, 436] width 119 height 24
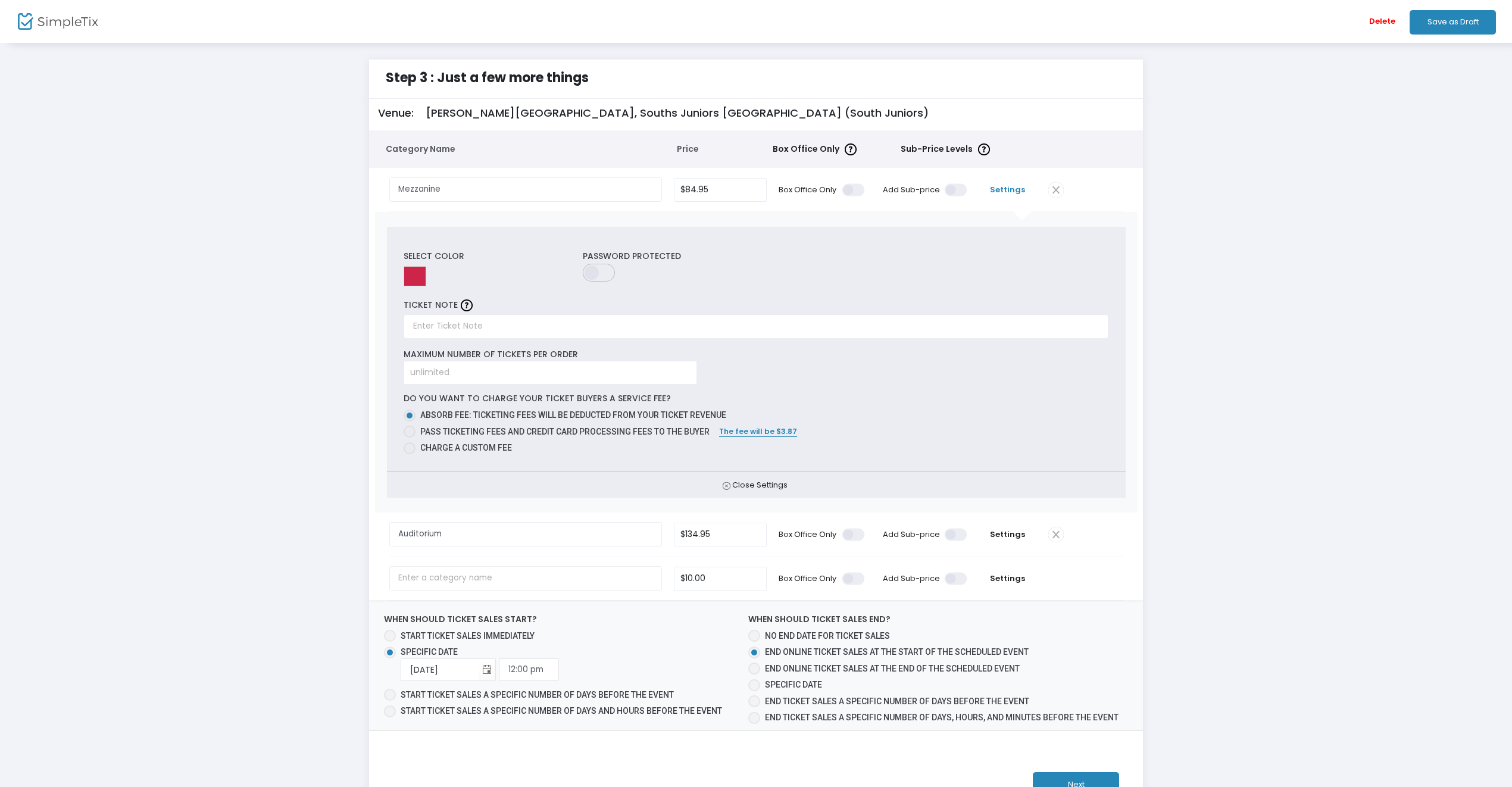
click at [1010, 192] on span "Settings" at bounding box center [1007, 190] width 57 height 12
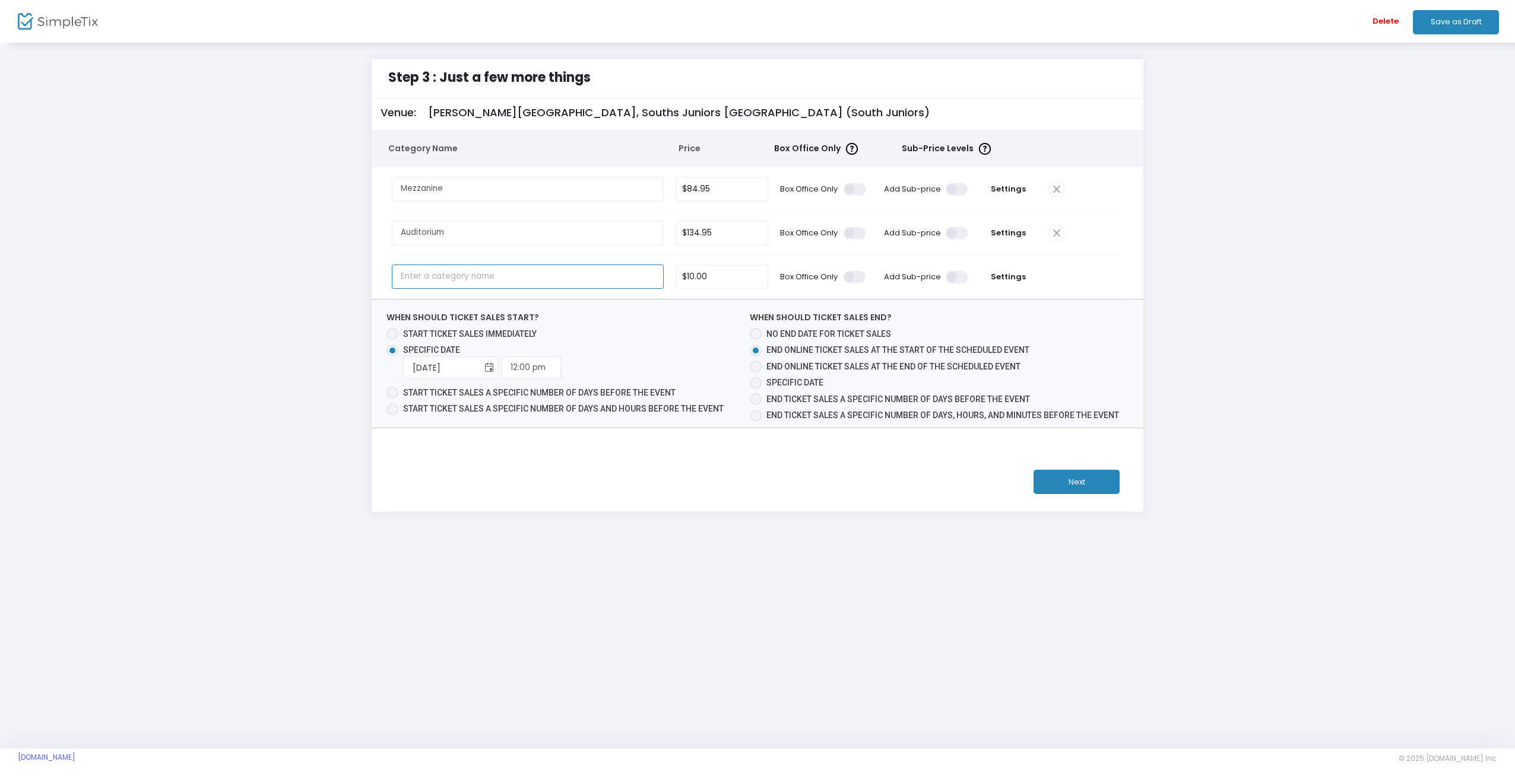
click at [455, 278] on input "text" at bounding box center [528, 276] width 272 height 24
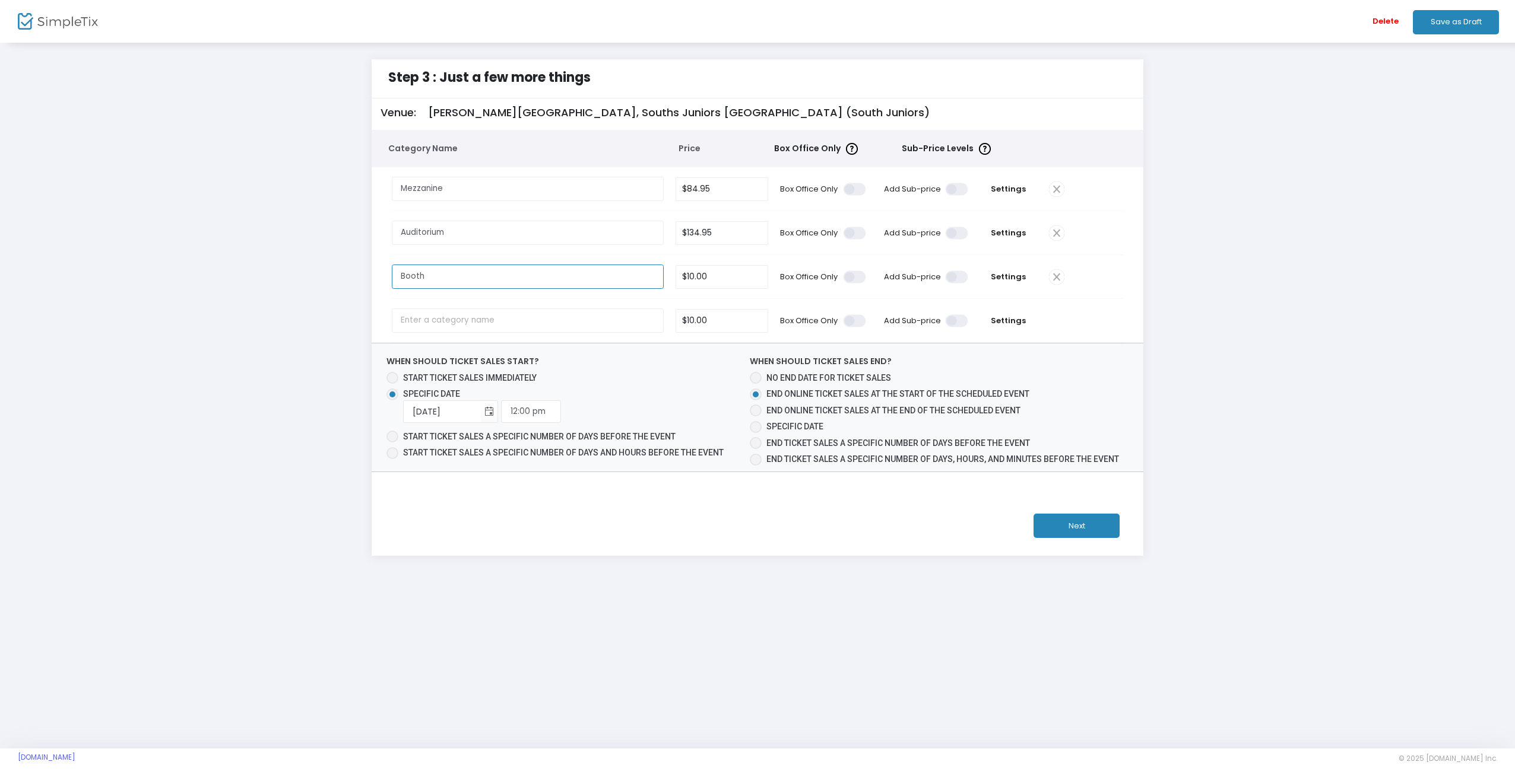
type input "Booth"
click at [715, 274] on input "10" at bounding box center [721, 277] width 91 height 22
type input "$675.00"
click at [1245, 306] on div "Step 3 : Just a few more things Venue: Wintle Theatre, Souths Juniors Kingsford…" at bounding box center [757, 307] width 1479 height 497
click at [235, 278] on div "Step 3 : Just a few more things Venue: Wintle Theatre, Souths Juniors Kingsford…" at bounding box center [757, 307] width 1479 height 497
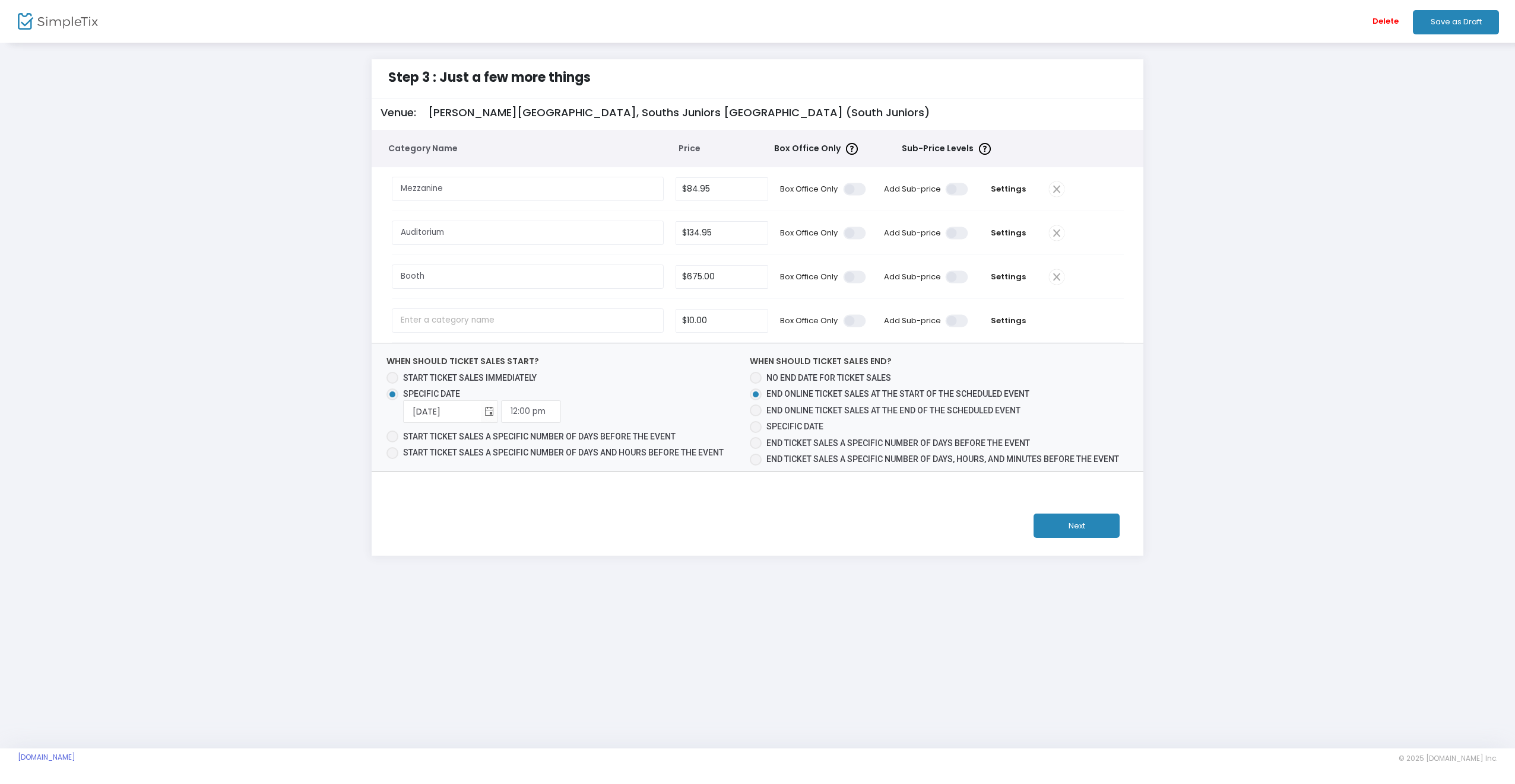
click at [251, 252] on div "Step 3 : Just a few more things Venue: Wintle Theatre, Souths Juniors Kingsford…" at bounding box center [757, 307] width 1479 height 497
click at [285, 407] on div "Step 3 : Just a few more things Venue: Wintle Theatre, Souths Juniors Kingsford…" at bounding box center [757, 307] width 1479 height 497
click at [467, 228] on input "Auditorium" at bounding box center [528, 232] width 272 height 24
click at [482, 190] on input "Mezzanine" at bounding box center [528, 188] width 272 height 24
click at [1072, 524] on button "Next" at bounding box center [1076, 526] width 86 height 24
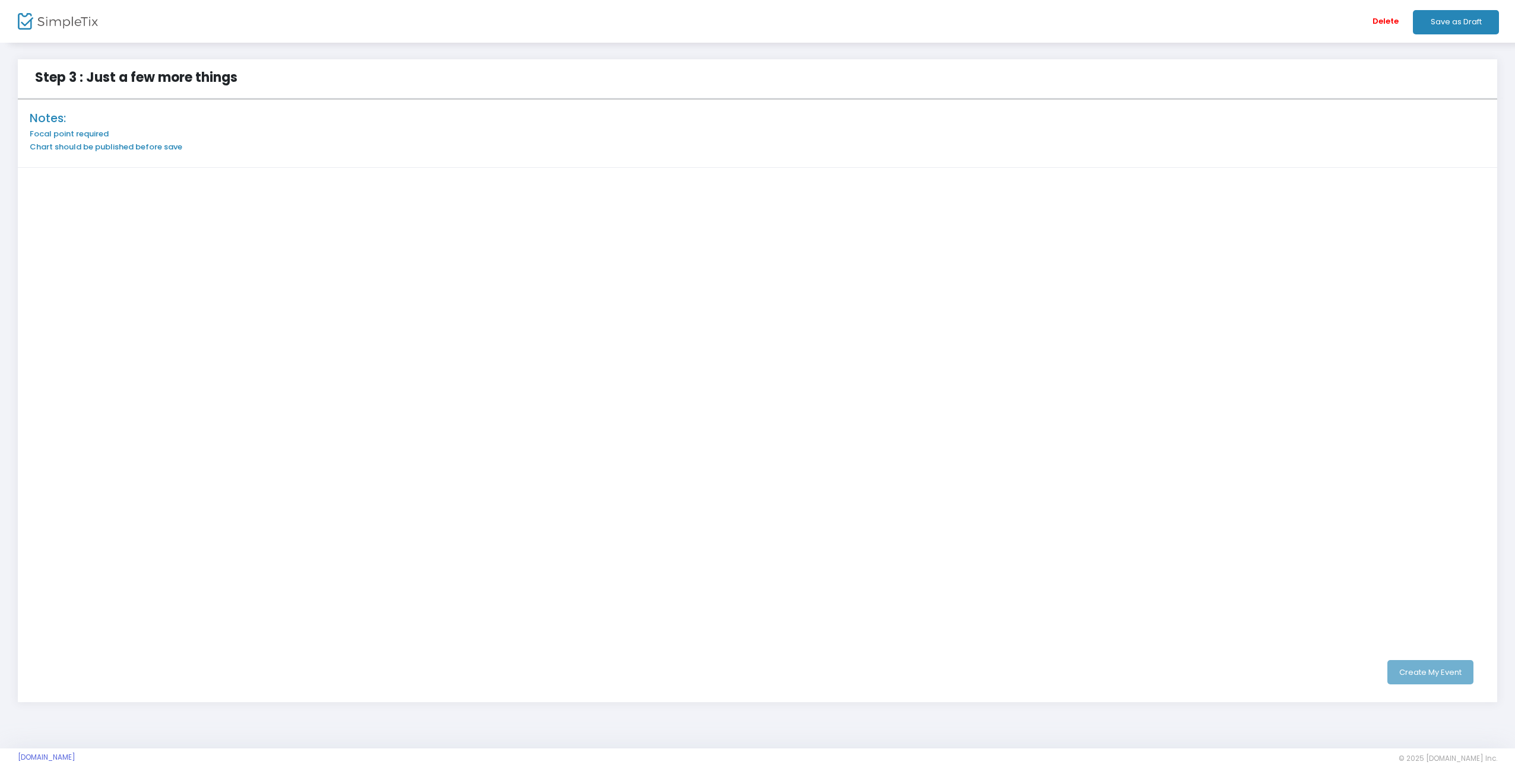
click at [9, 395] on div "Step 3 : Just a few more things Notes: Focal point required Chart should be pub…" at bounding box center [758, 389] width 1515 height 696
click at [100, 134] on h6 "Focal point required" at bounding box center [757, 134] width 1455 height 9
click at [1427, 671] on button "Create My Event" at bounding box center [1430, 672] width 86 height 24
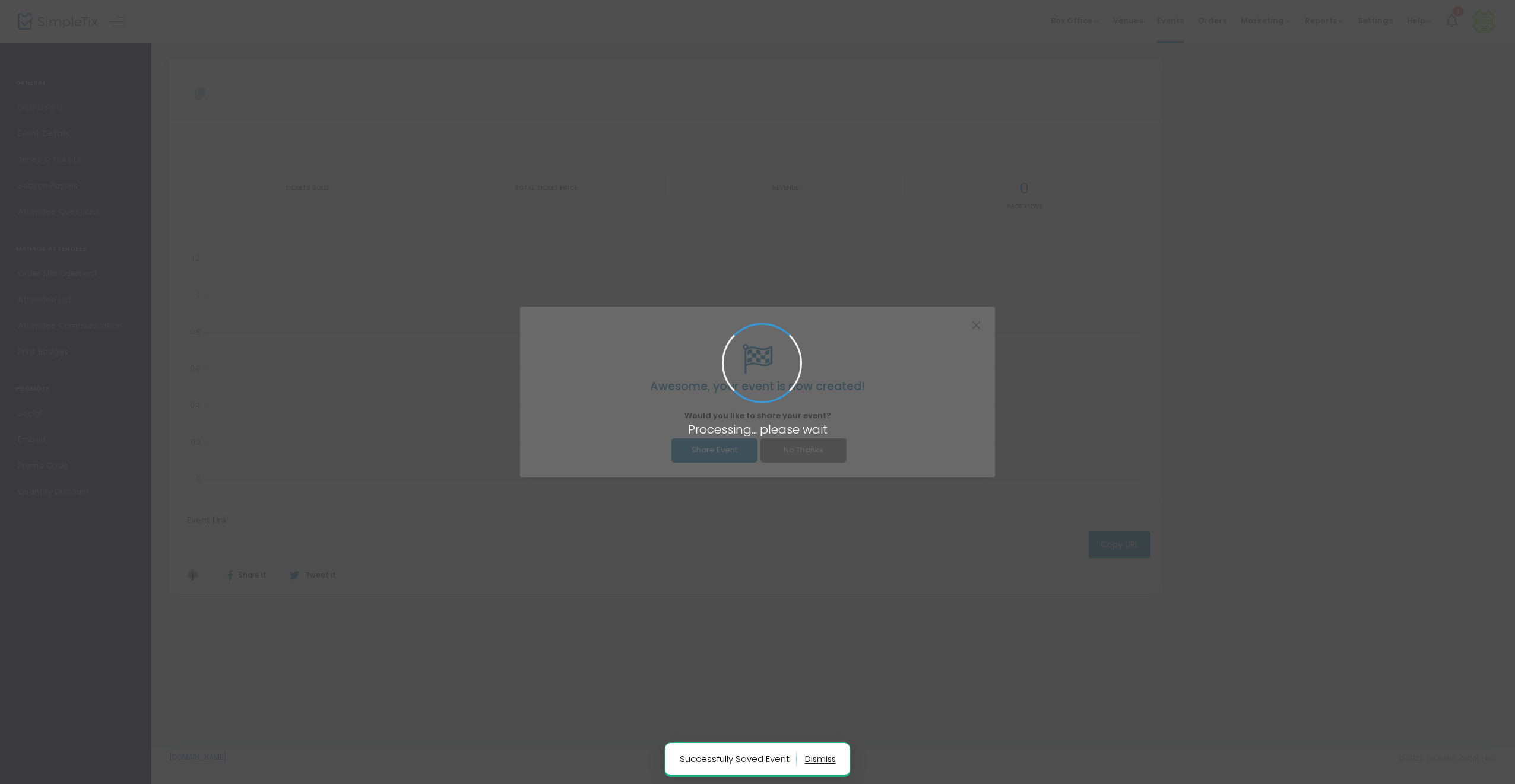
type input "https://www.simpletix.com/e/diva-2025-tickets-232134"
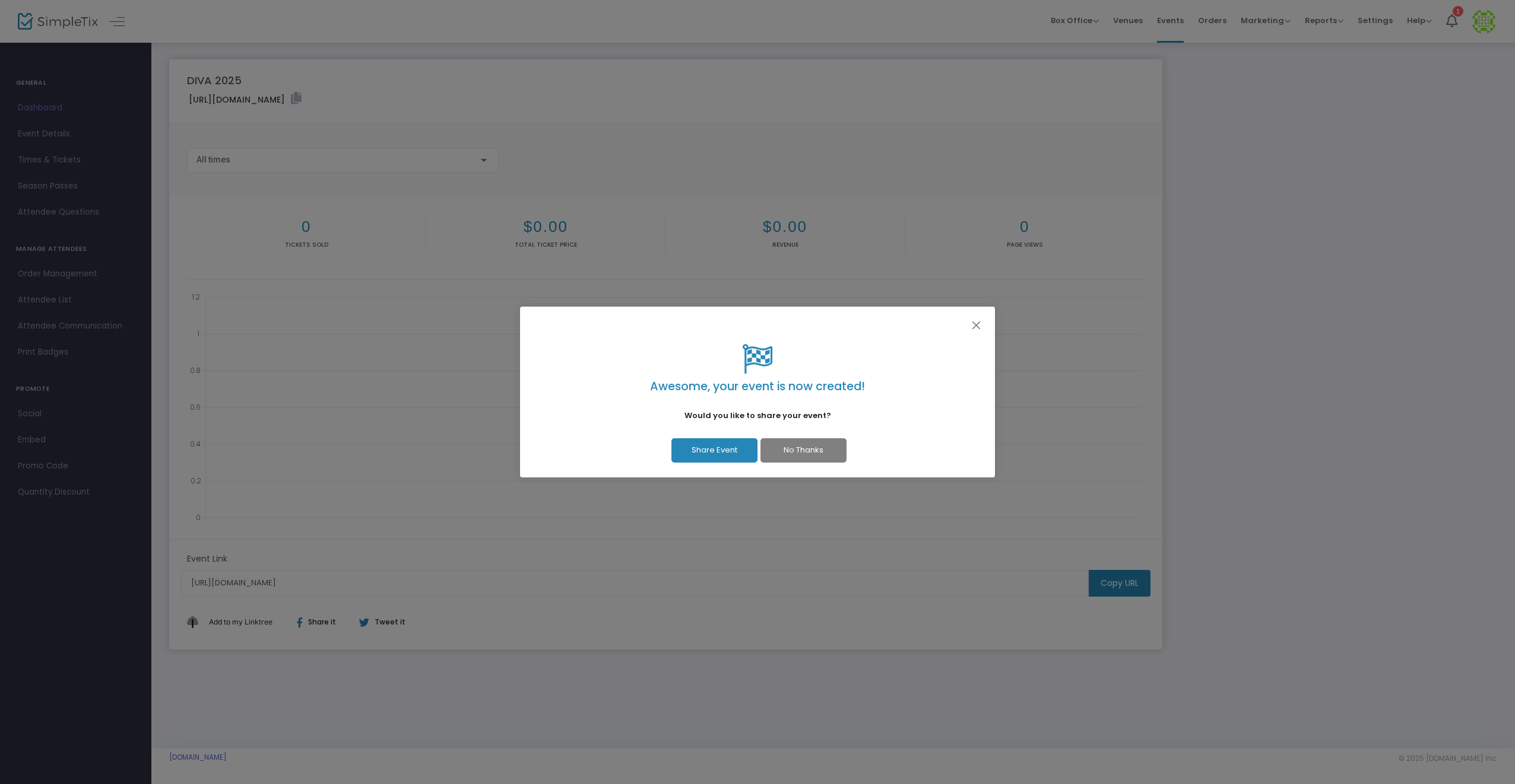
click at [796, 451] on button "No Thanks" at bounding box center [803, 450] width 86 height 24
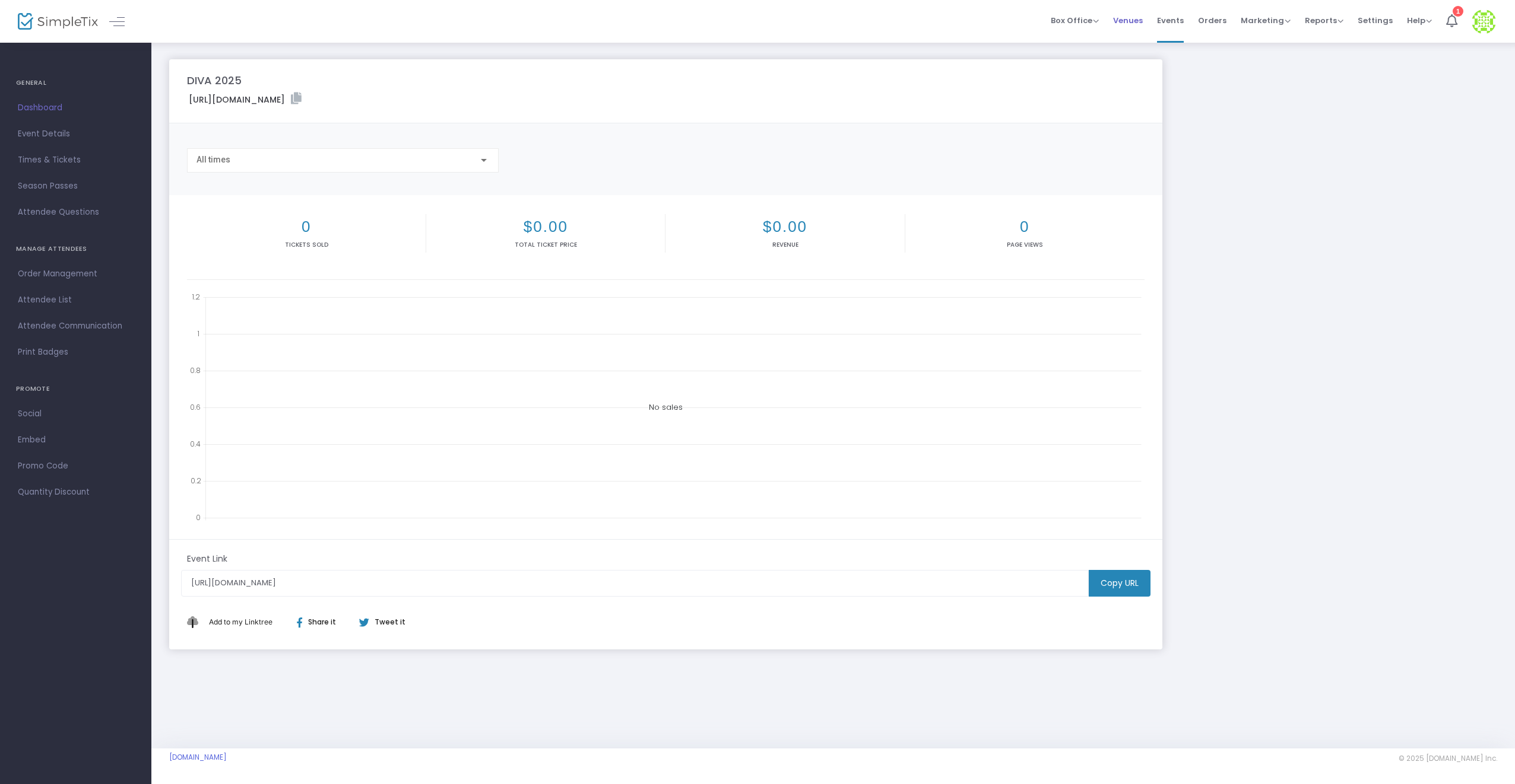
click at [1138, 12] on span "Venues" at bounding box center [1127, 20] width 30 height 30
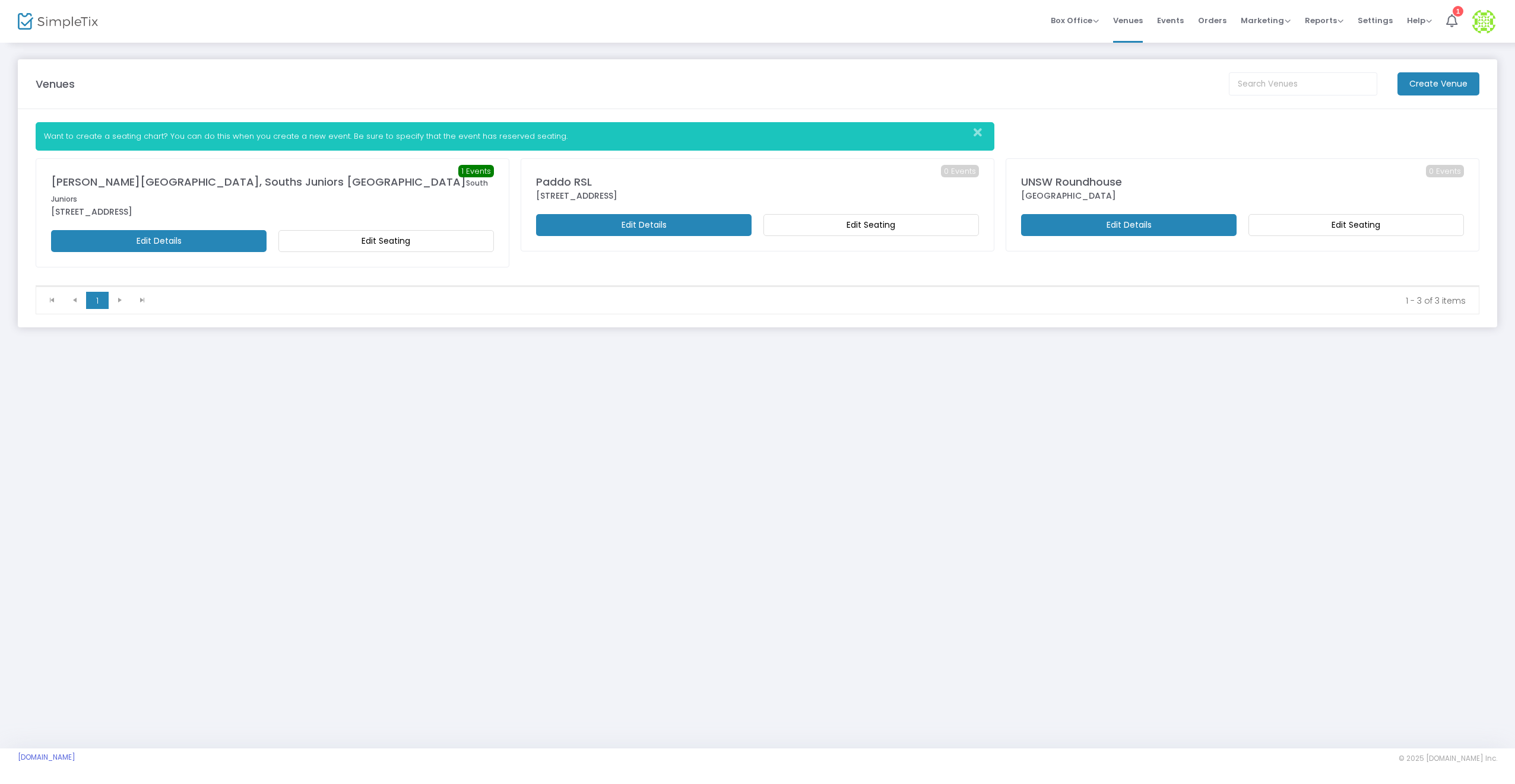
click at [230, 230] on m-button "Edit Details" at bounding box center [159, 241] width 215 height 22
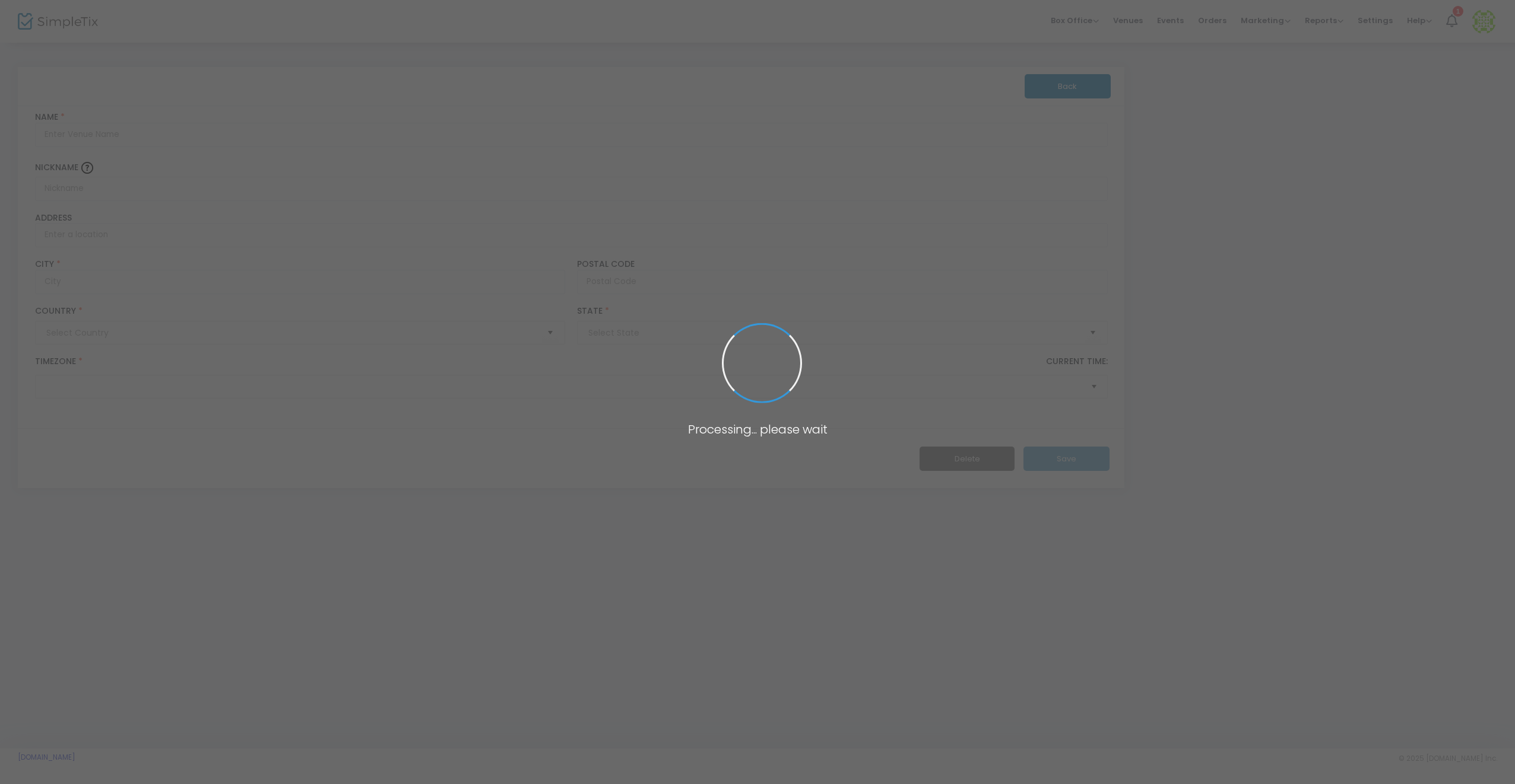
type input "Pakistan"
type input "Wintle Theatre, Souths Juniors Kingsford"
type input "South Juniors"
type input "558 Anzac Parade"
type input "Kingsford"
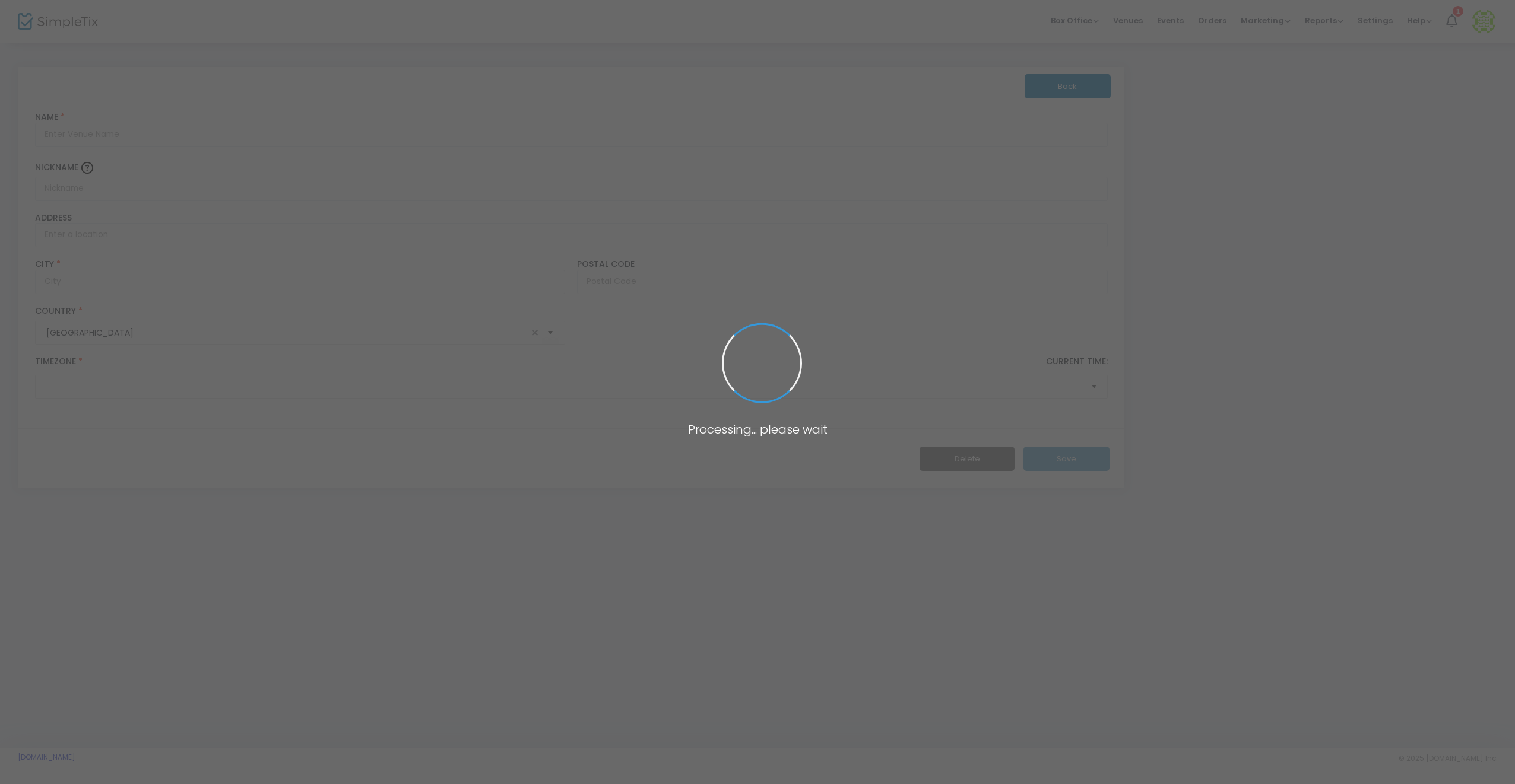
type input "2032"
type input "Australia"
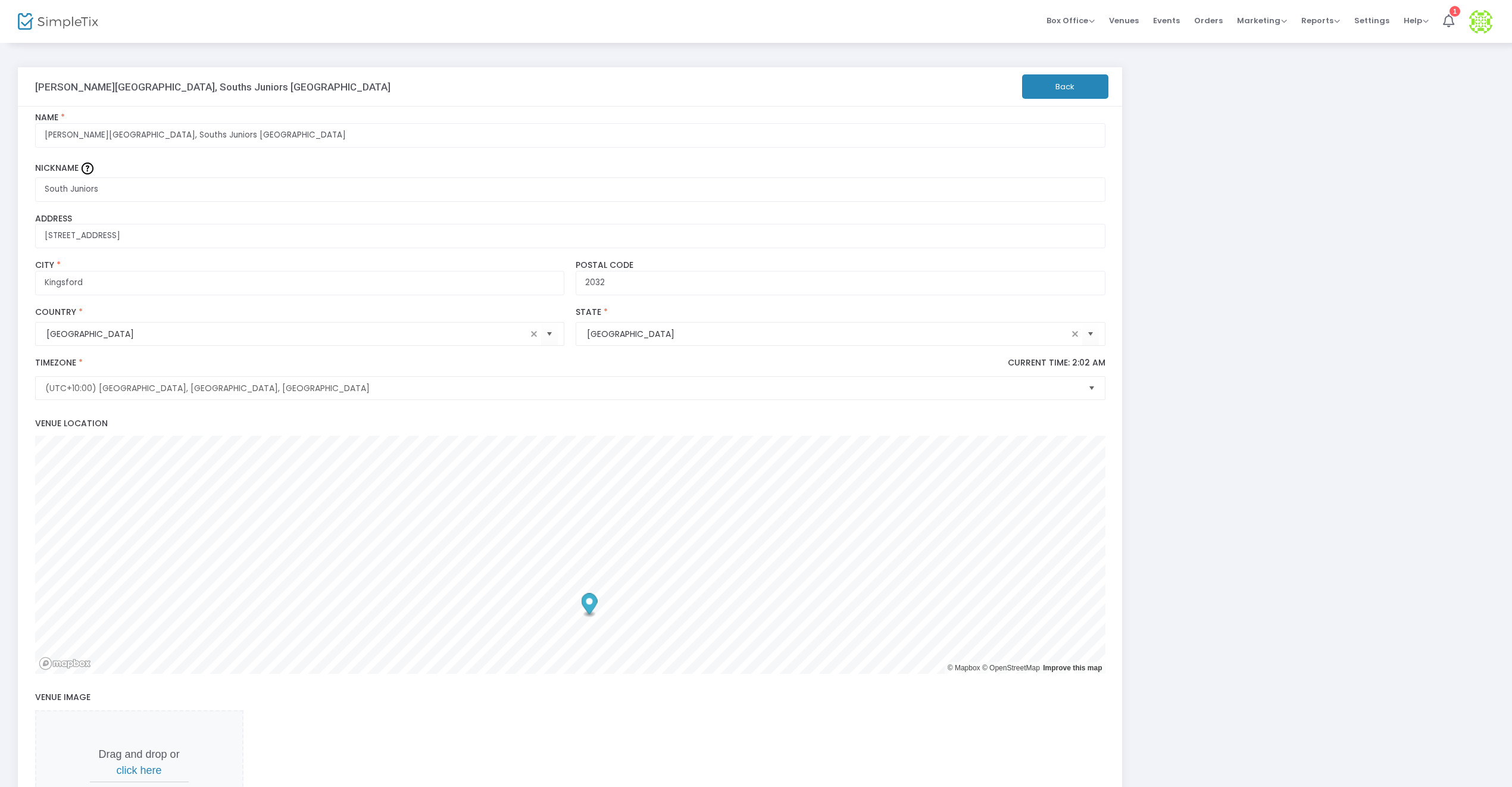
click at [677, 725] on div "Drag and drop or click here Recommended 750px wide X 475px tall" at bounding box center [570, 771] width 1070 height 120
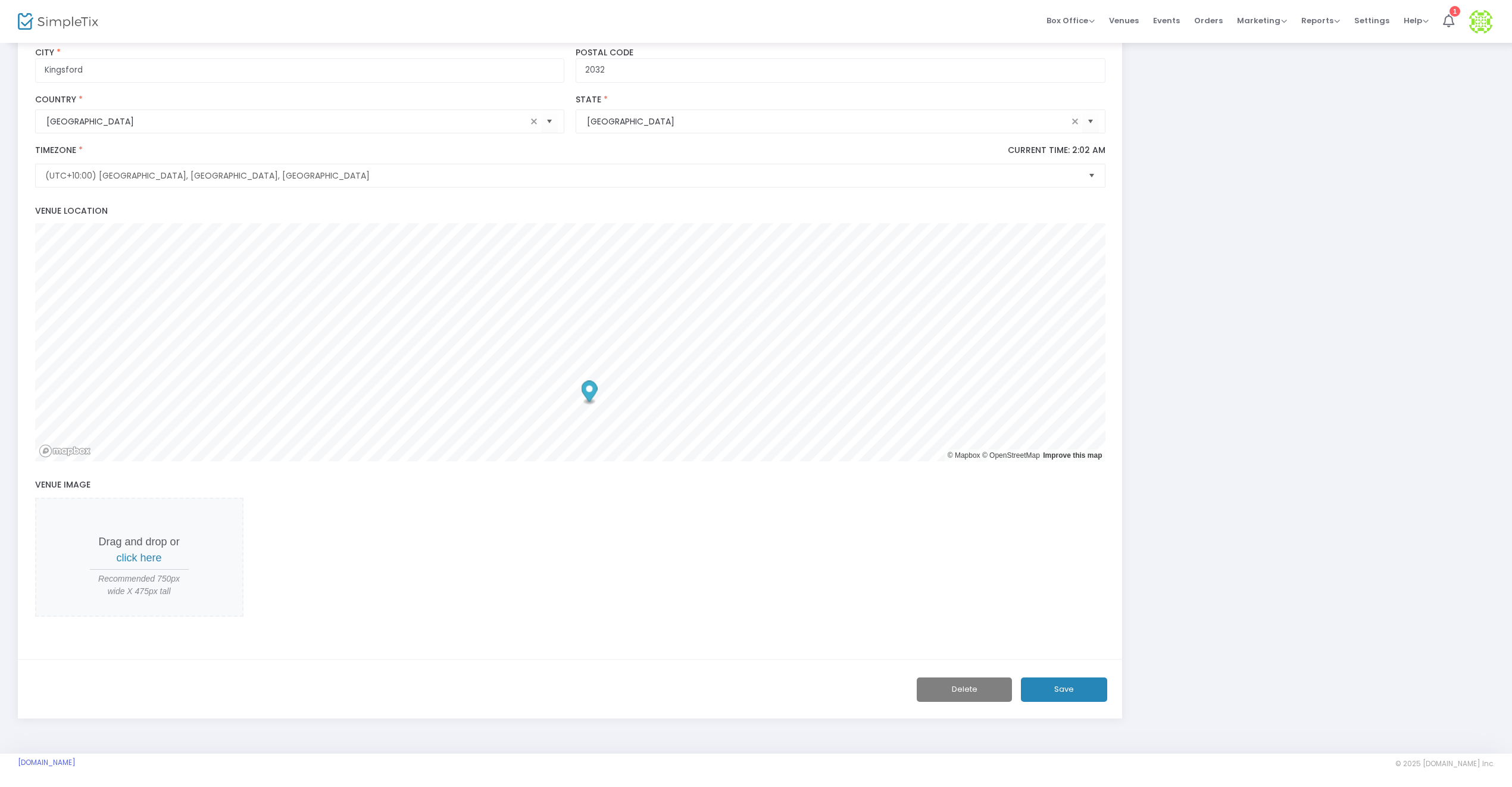
click at [627, 664] on div "Save Delete" at bounding box center [569, 689] width 1104 height 60
click at [134, 557] on span "click here" at bounding box center [139, 558] width 45 height 12
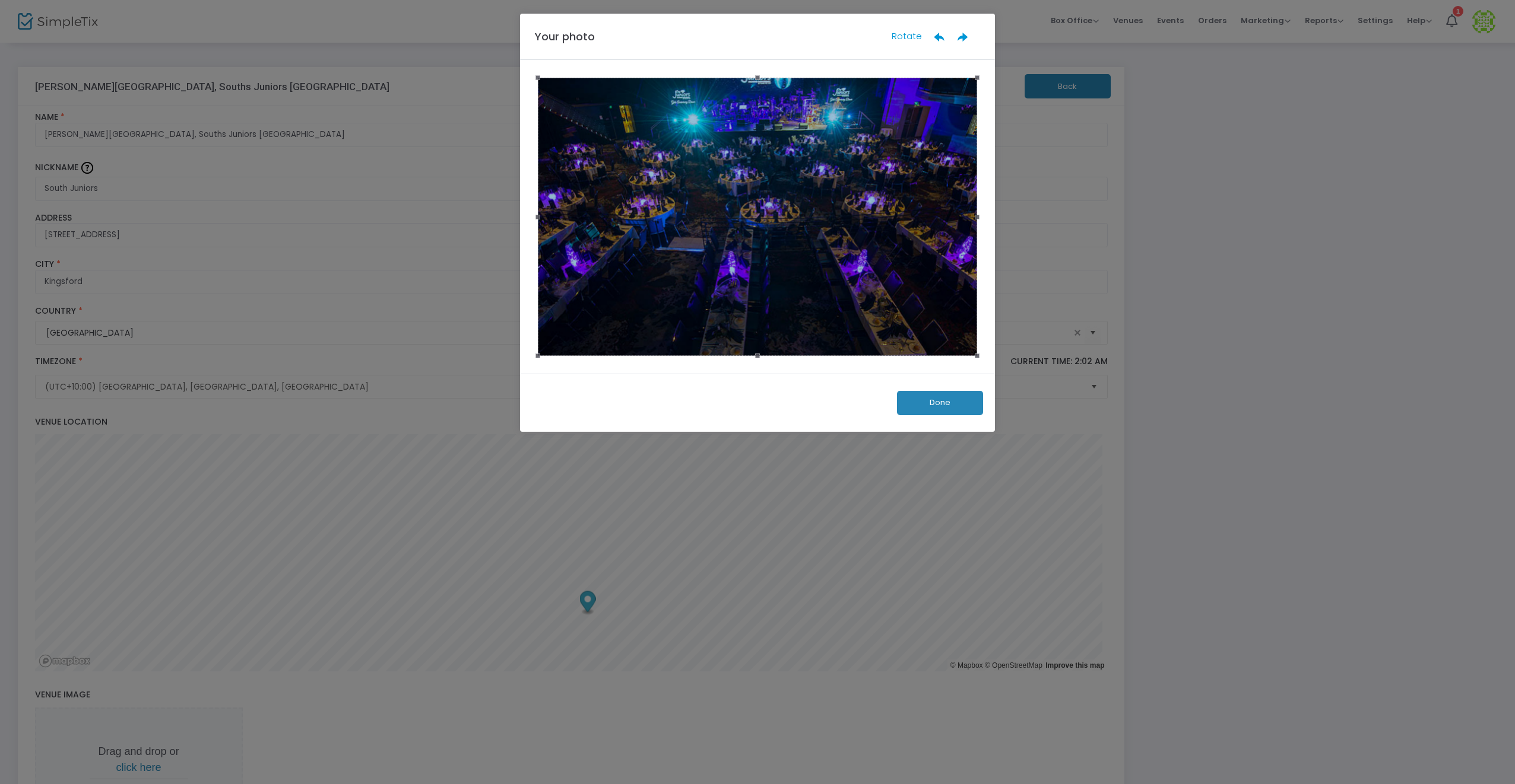
click at [931, 403] on button "Done" at bounding box center [939, 403] width 86 height 24
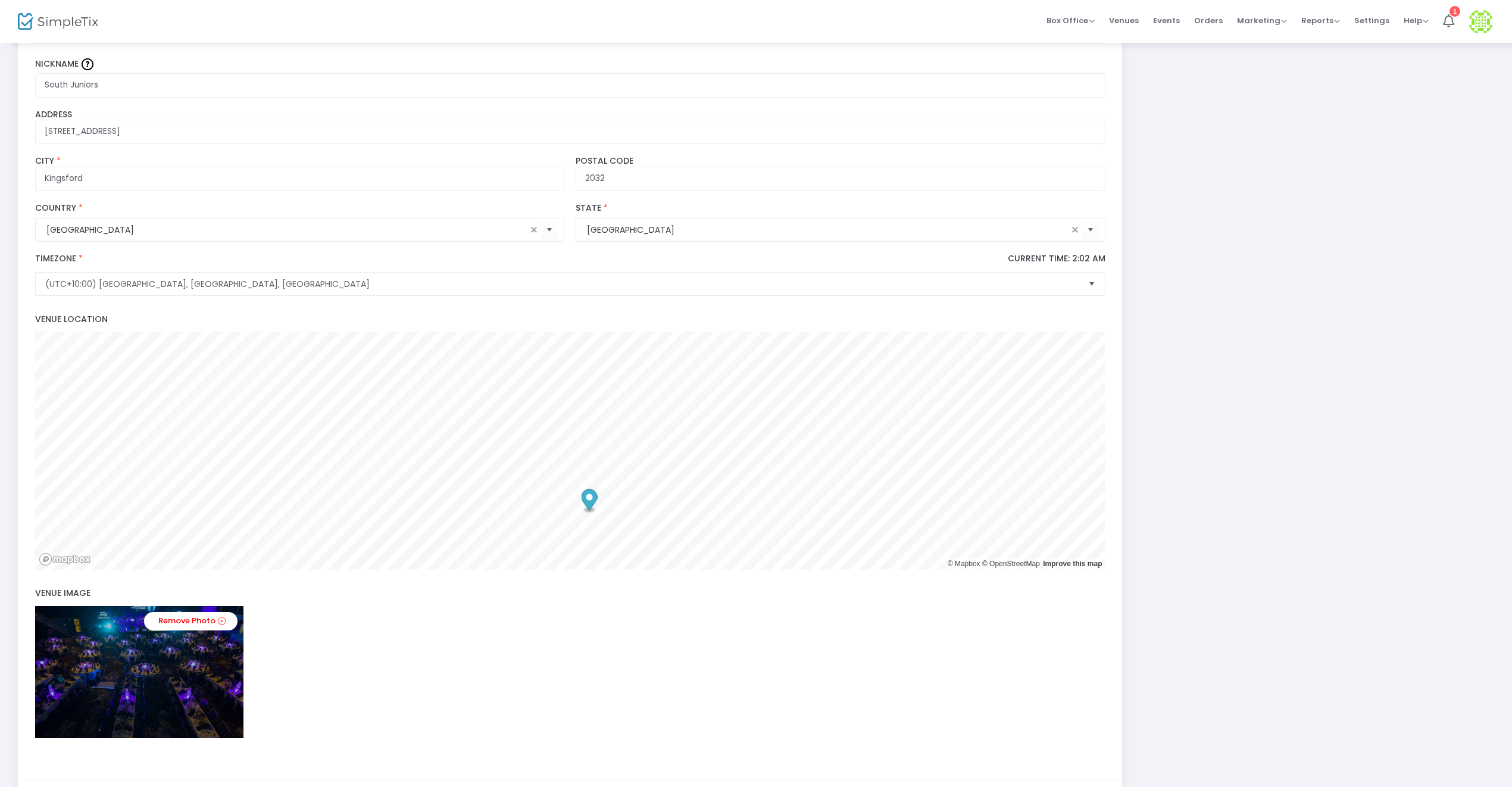
scroll to position [178, 0]
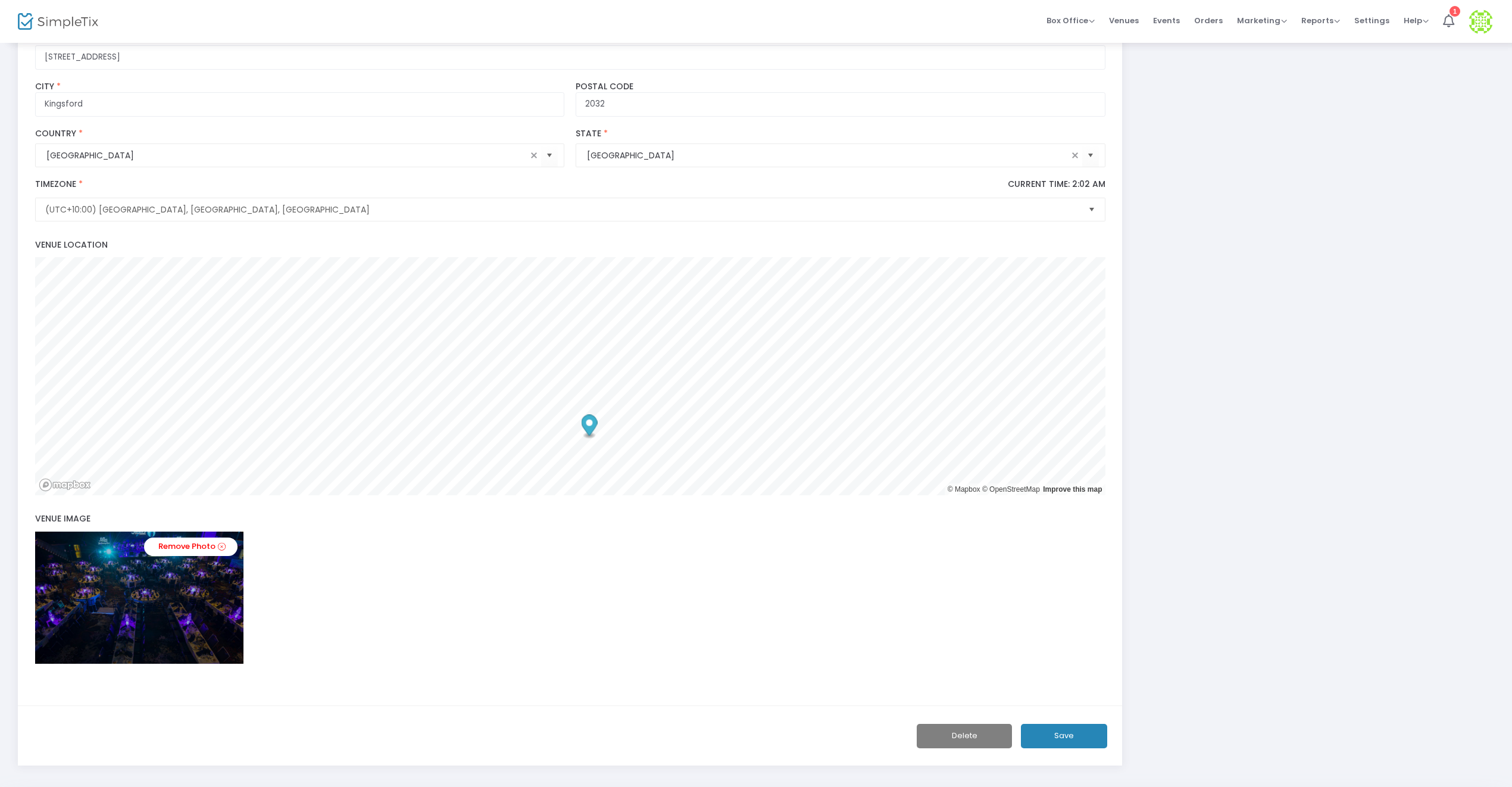
click at [504, 618] on div "Remove Photo" at bounding box center [570, 597] width 1070 height 132
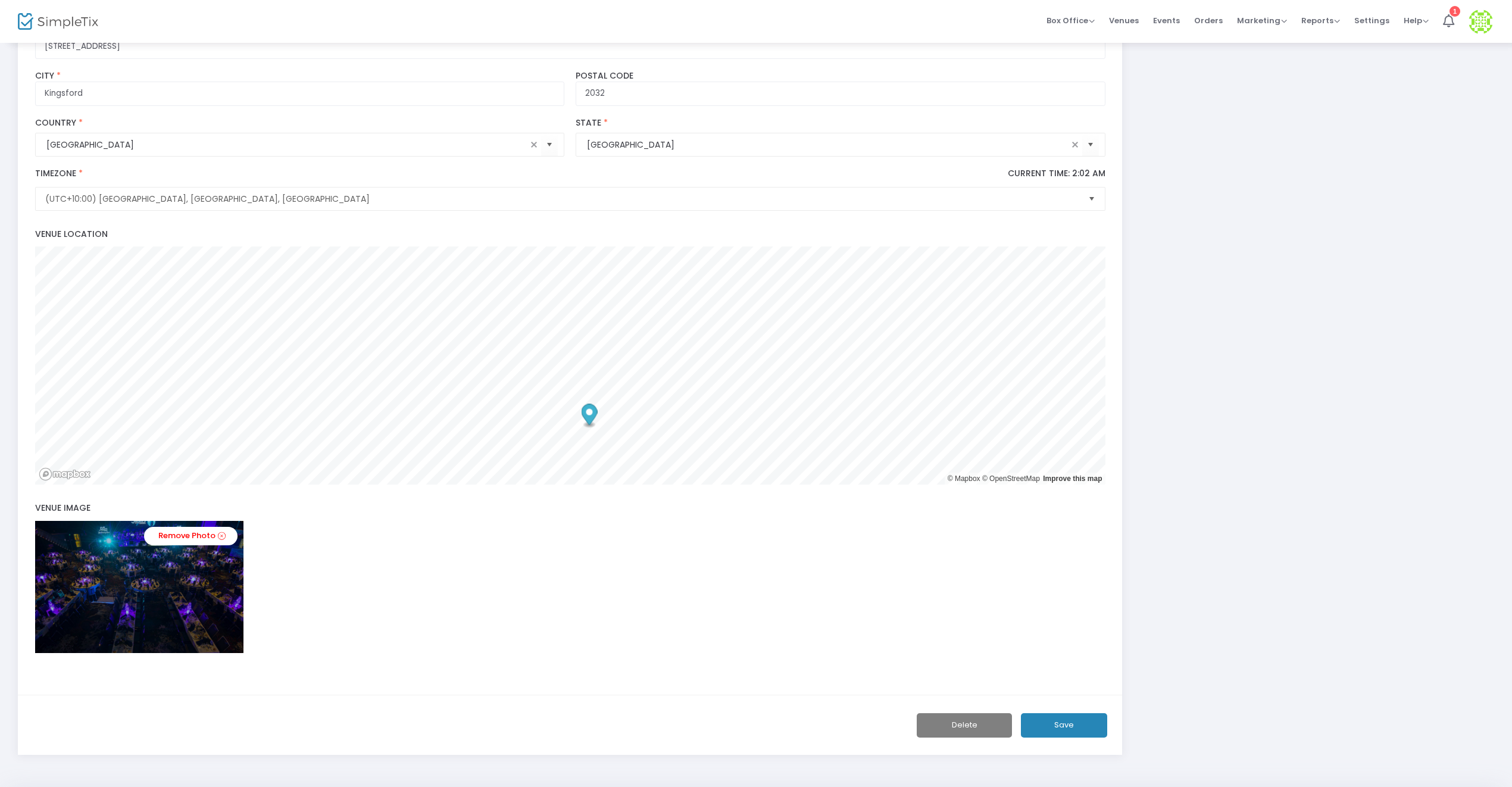
scroll to position [226, 0]
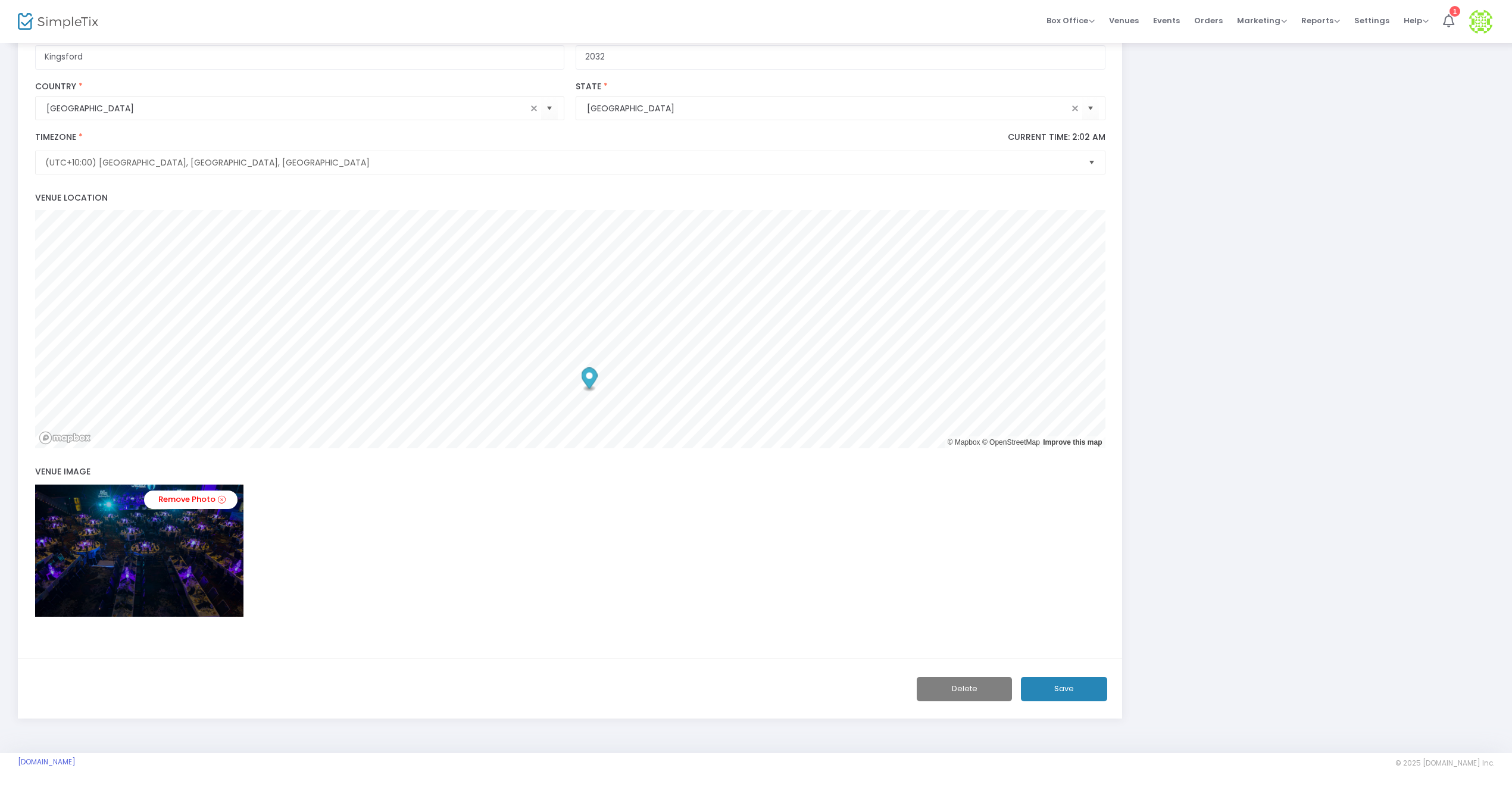
click at [1047, 690] on button "Save" at bounding box center [1064, 689] width 86 height 24
click at [1080, 688] on button "Save" at bounding box center [1064, 689] width 86 height 24
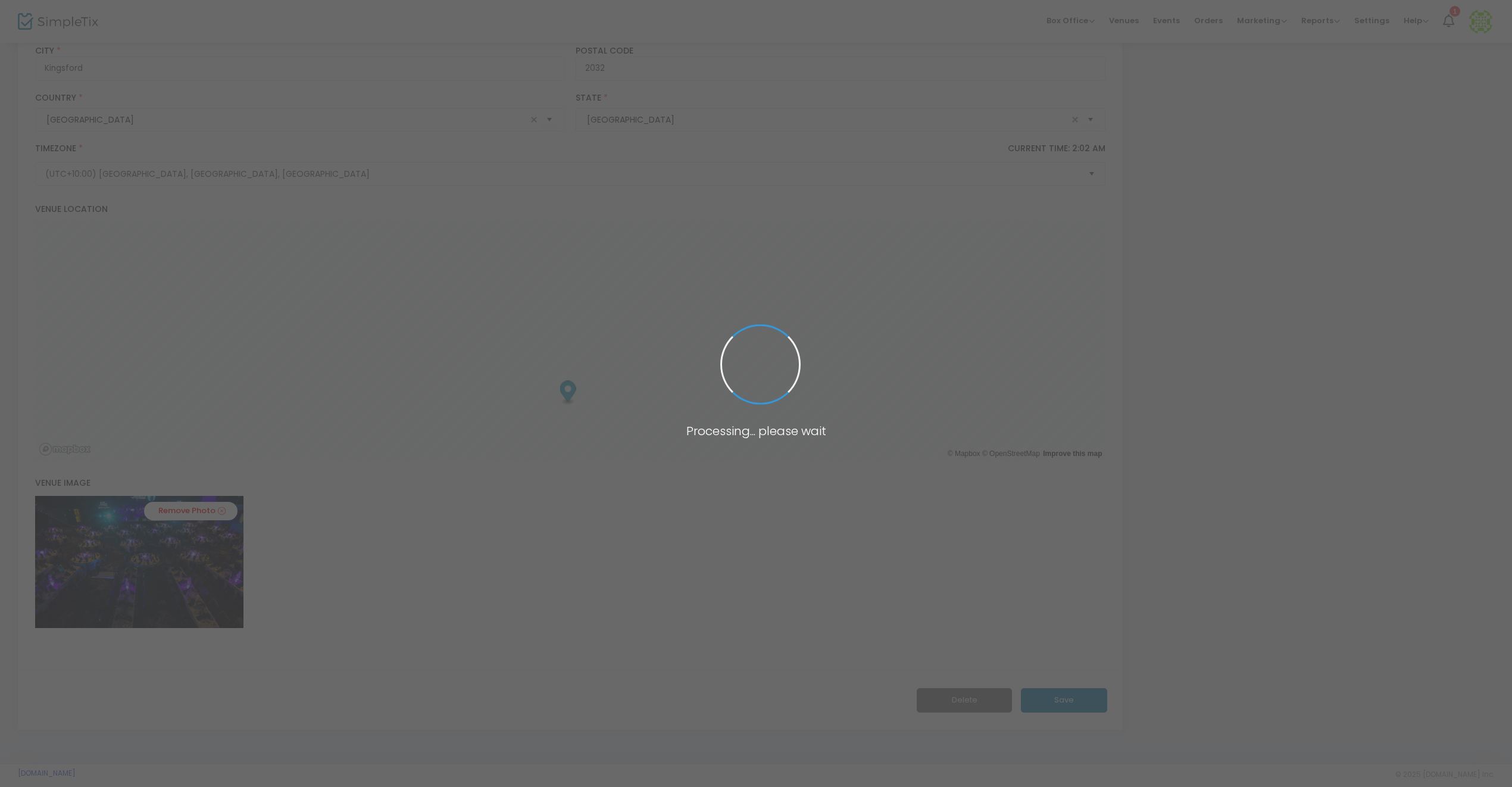
scroll to position [0, 0]
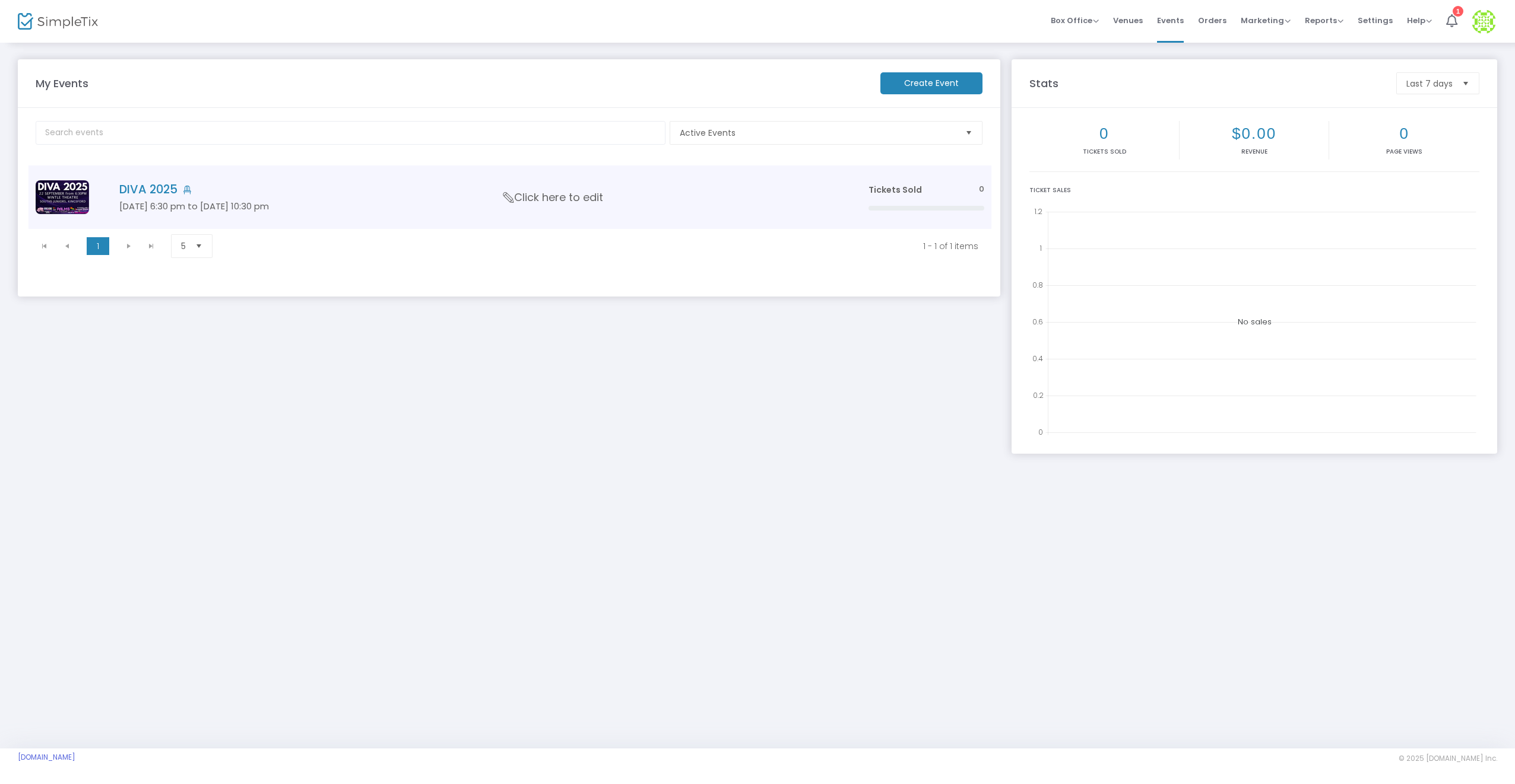
click at [150, 186] on h4 "DIVA 2025" at bounding box center [476, 190] width 714 height 14
